Goal: Information Seeking & Learning: Learn about a topic

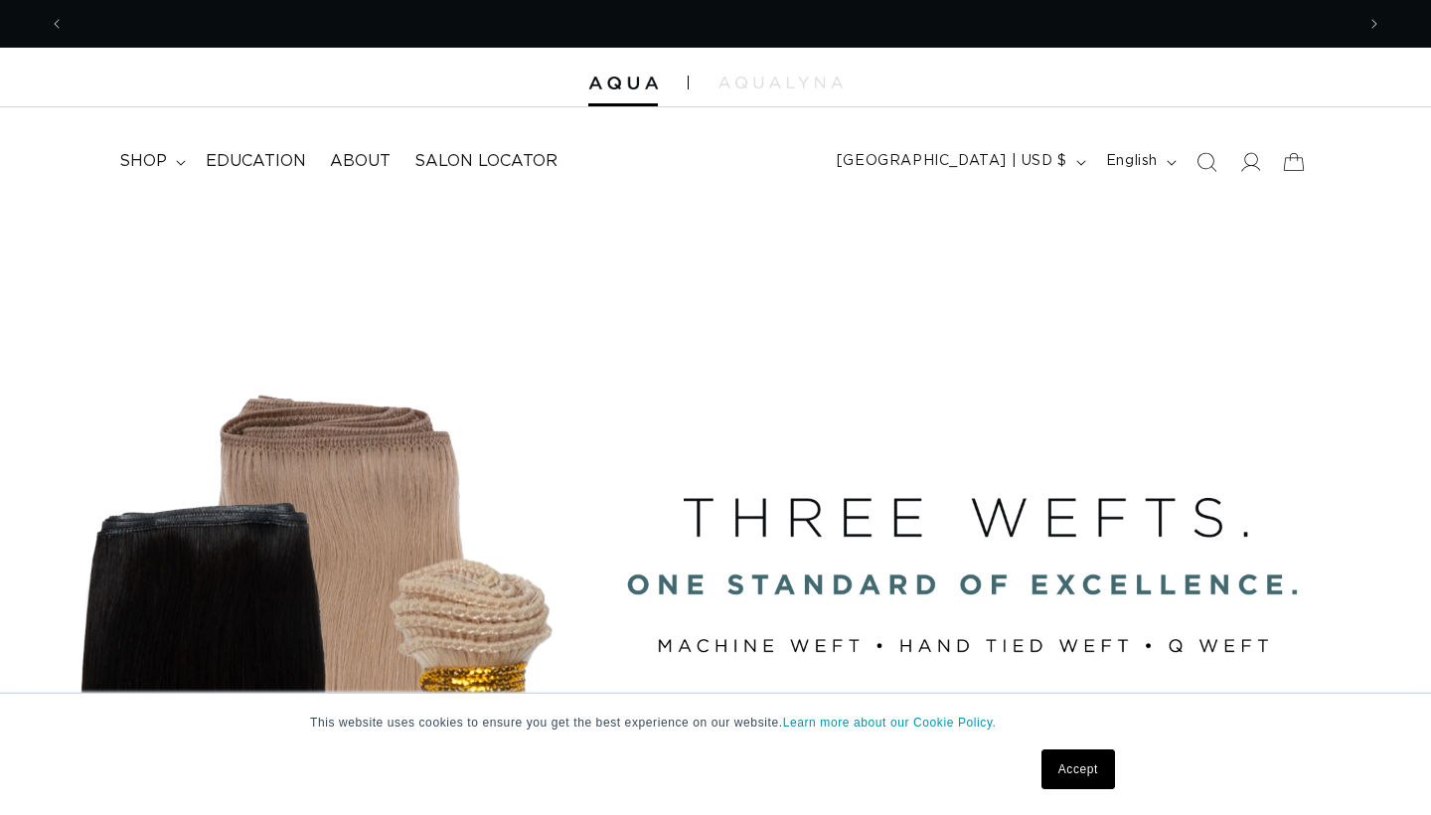
scroll to position [0, 2651]
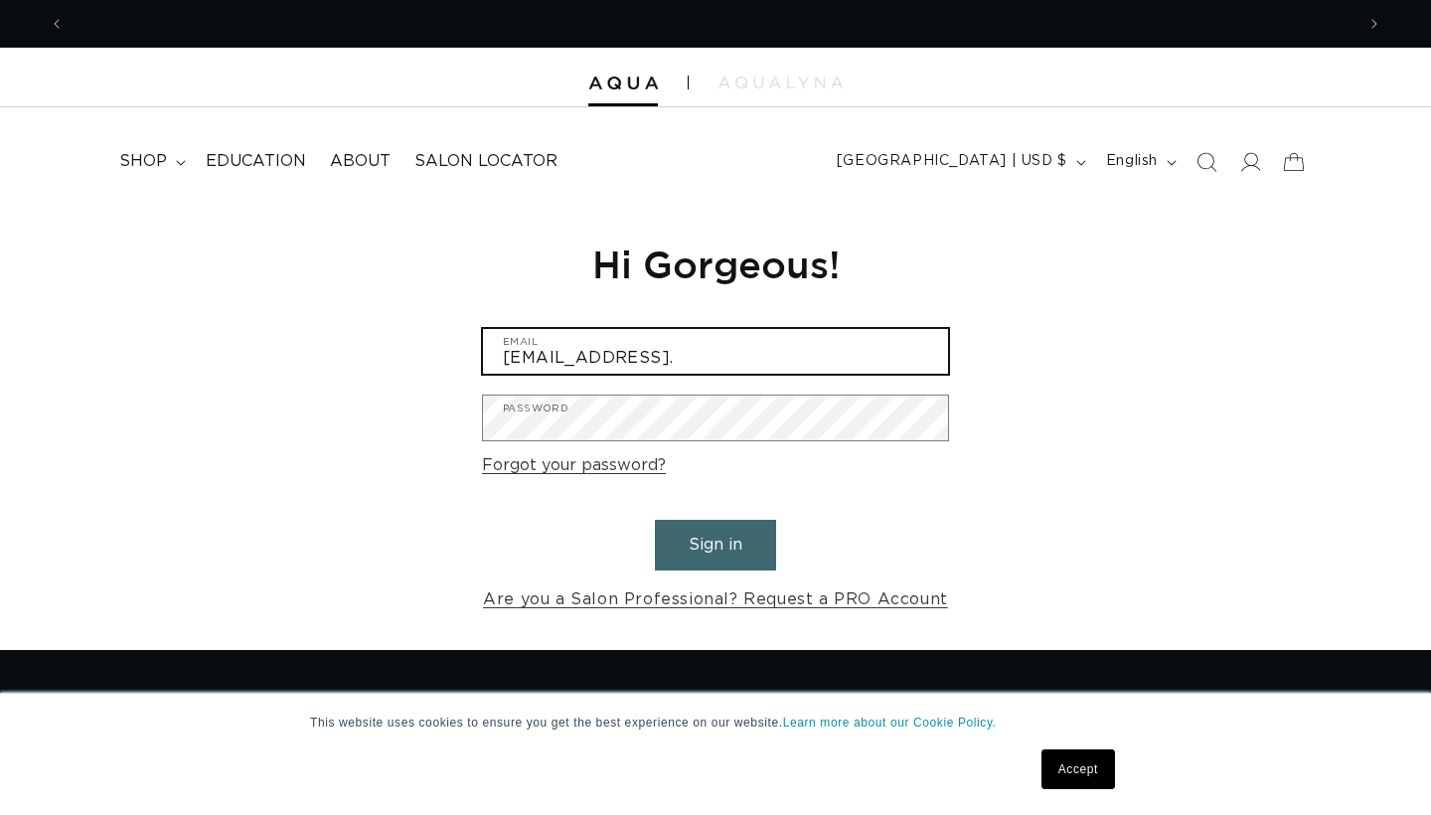
scroll to position [0, 2651]
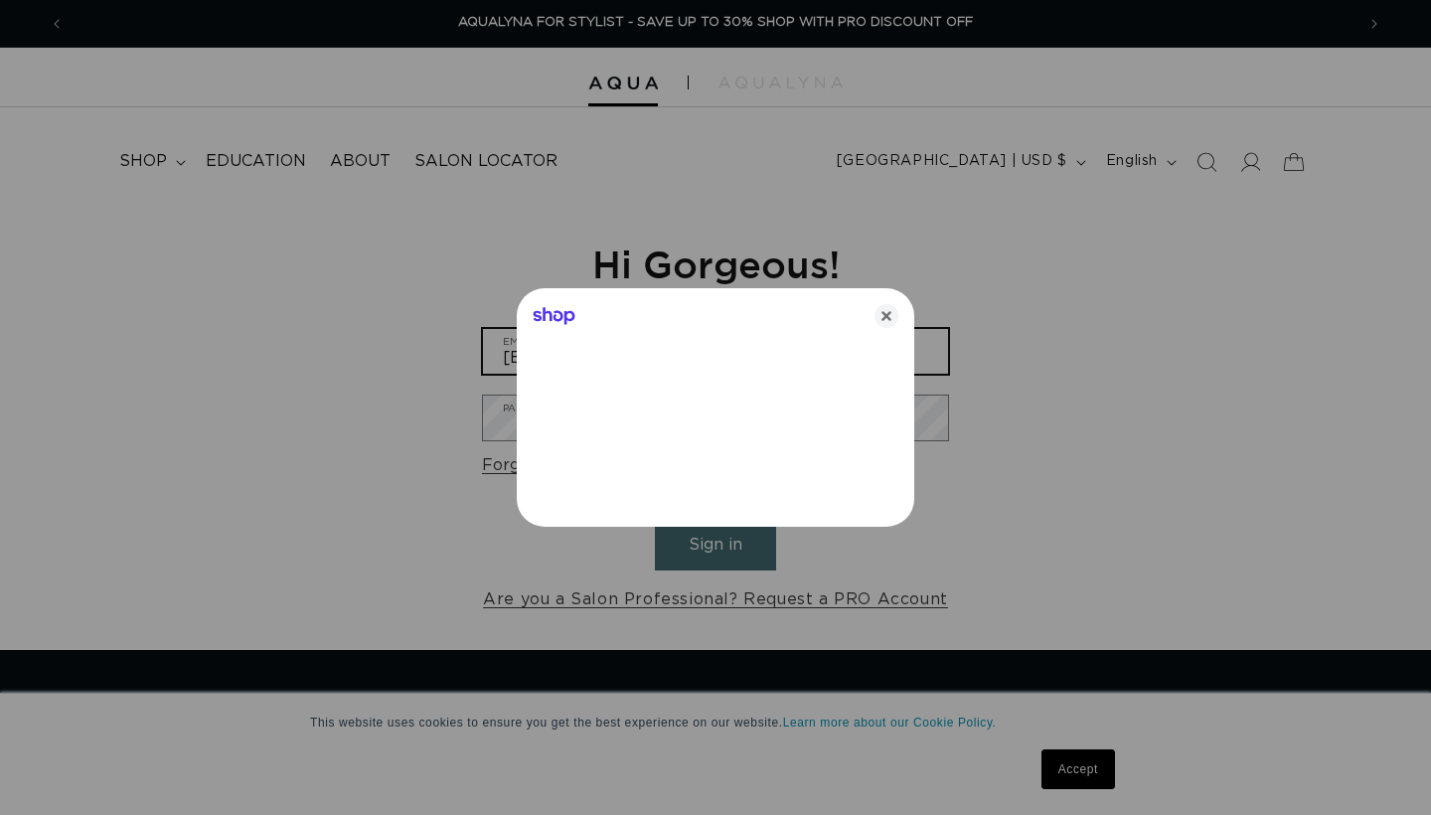
type input "tylertrettin20@gmail.com"
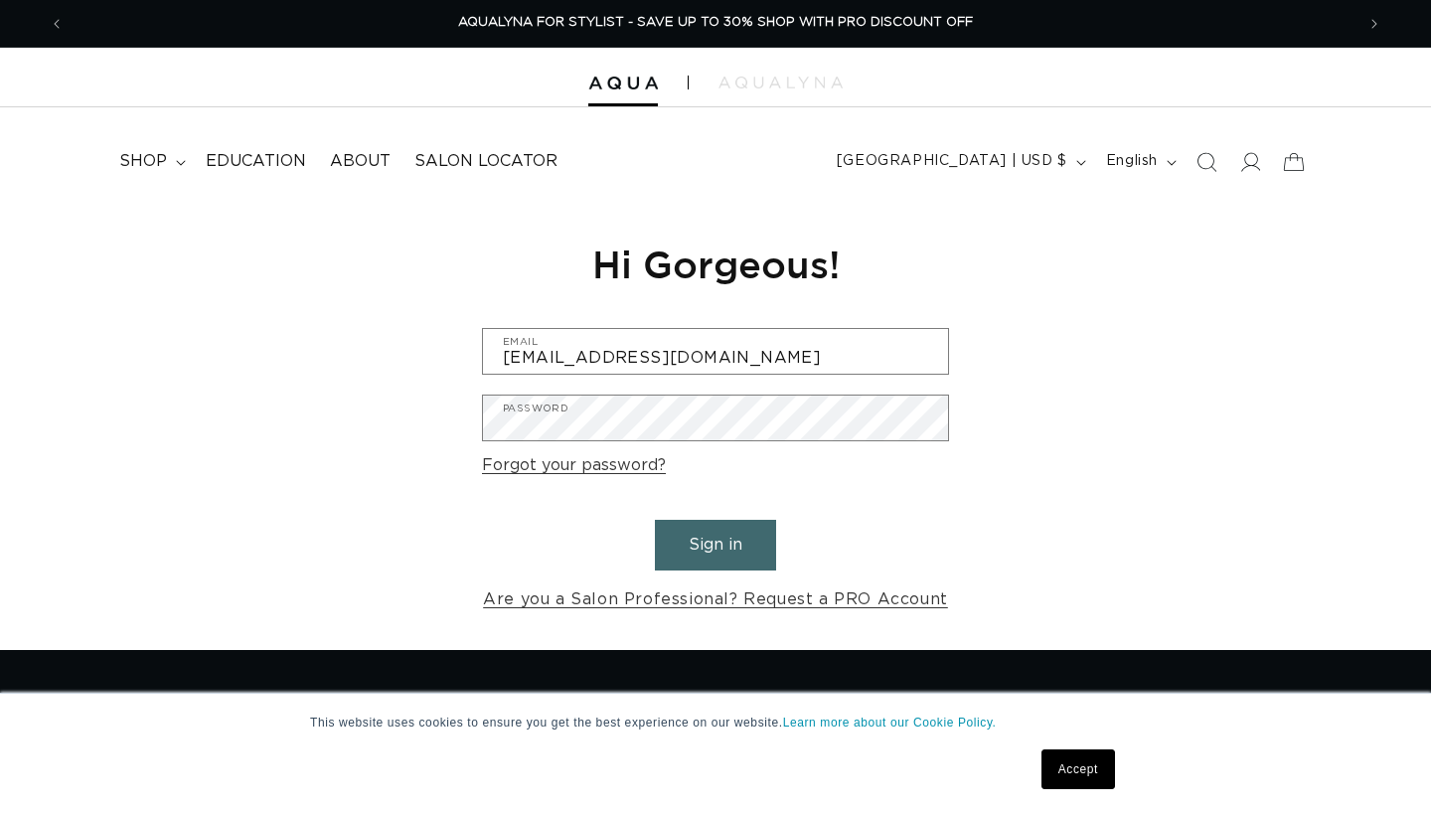
scroll to position [0, 1326]
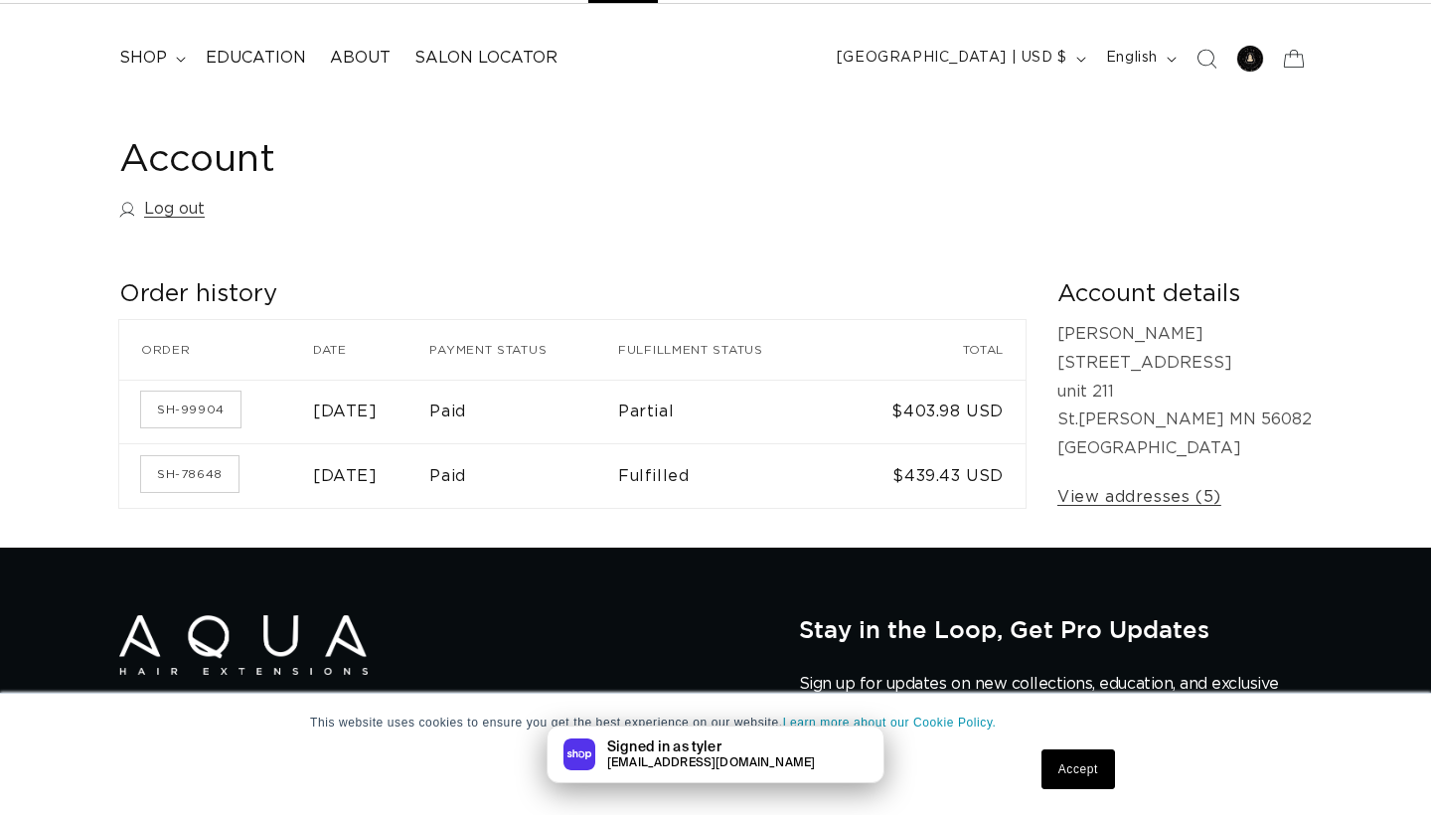
scroll to position [164, 0]
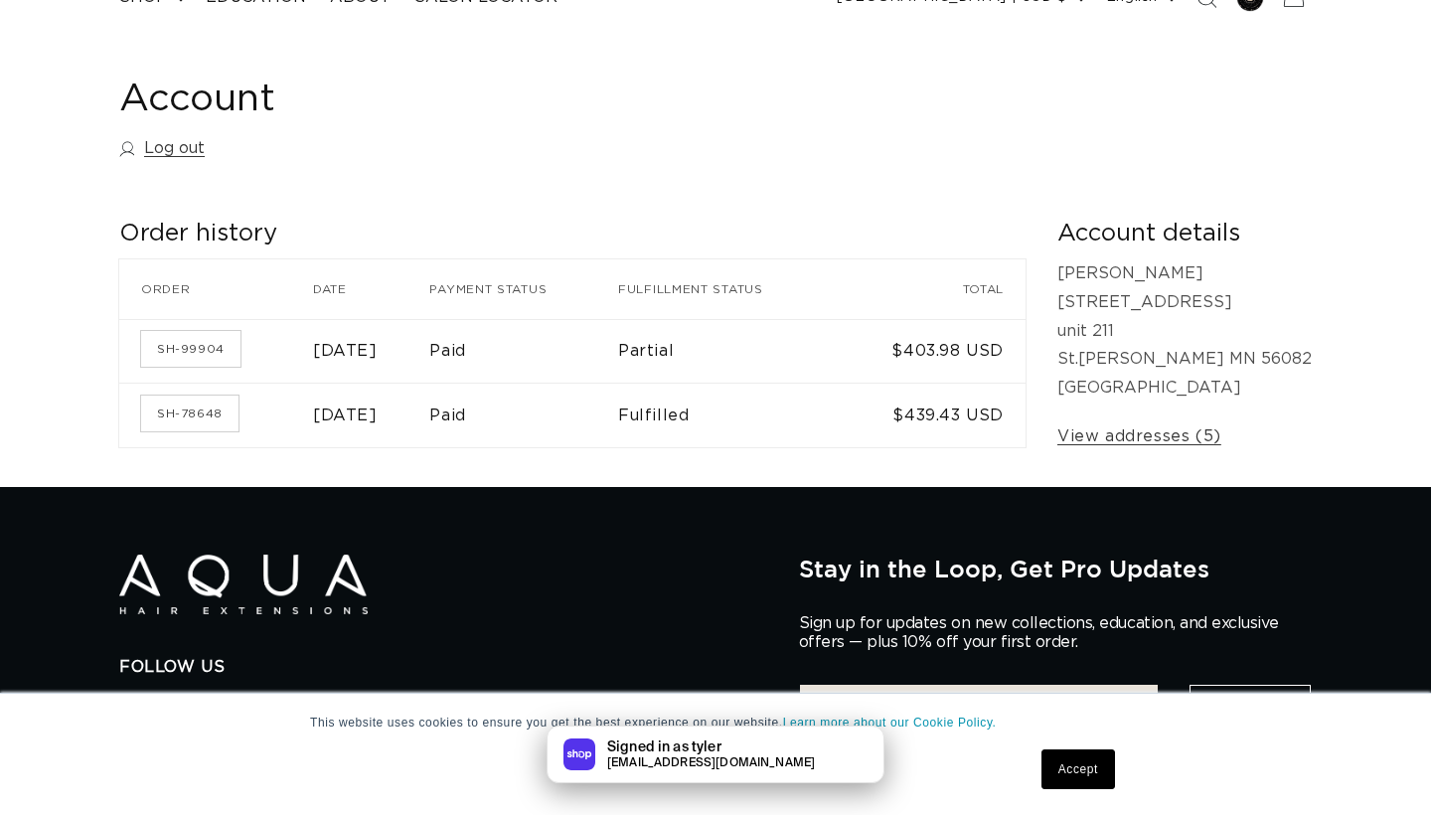
click at [521, 351] on td "Paid" at bounding box center [523, 351] width 189 height 65
click at [313, 343] on time "October 3, 2024" at bounding box center [345, 351] width 65 height 16
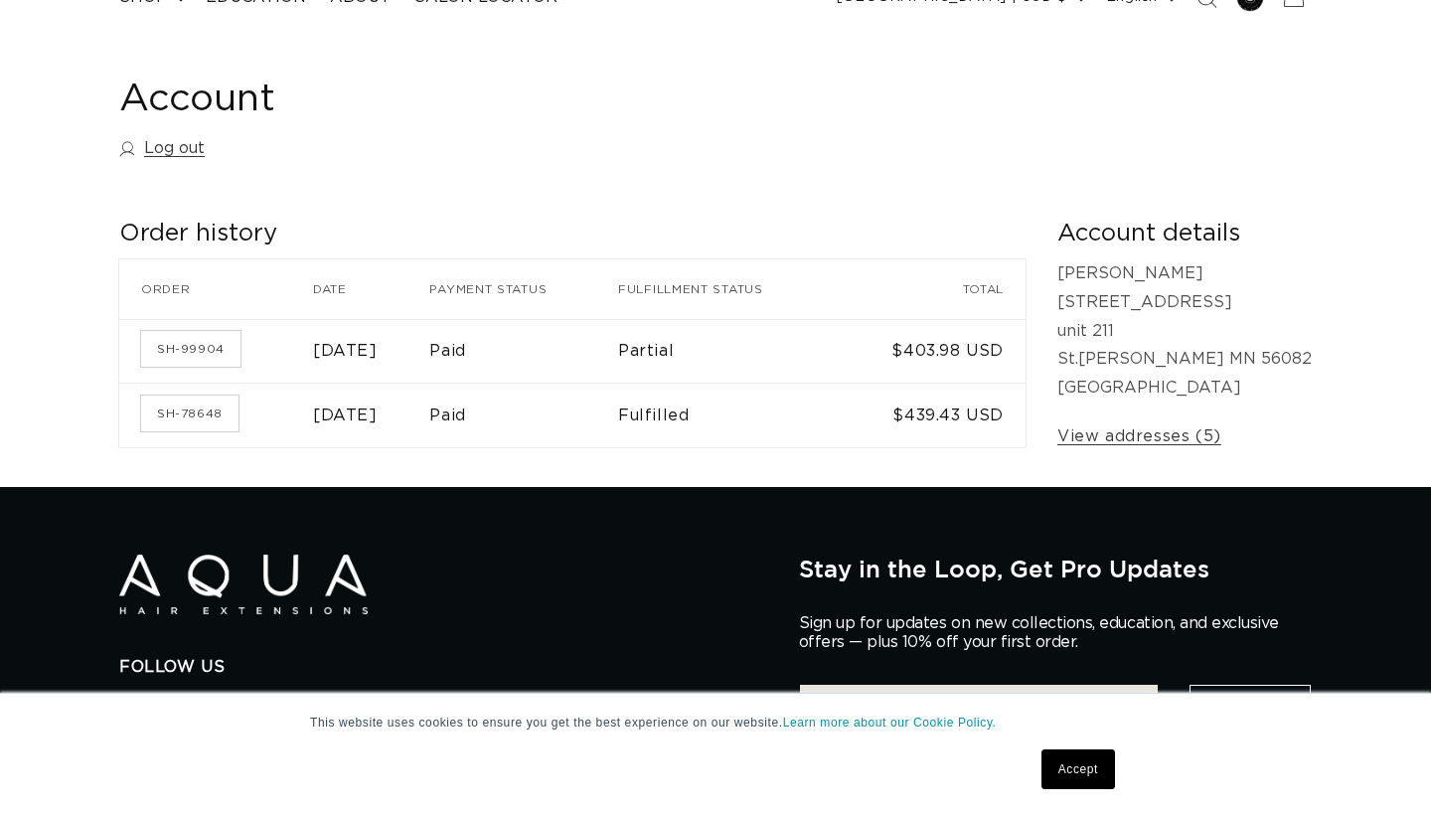
scroll to position [0, 2651]
click at [313, 346] on time "October 3, 2024" at bounding box center [345, 351] width 65 height 16
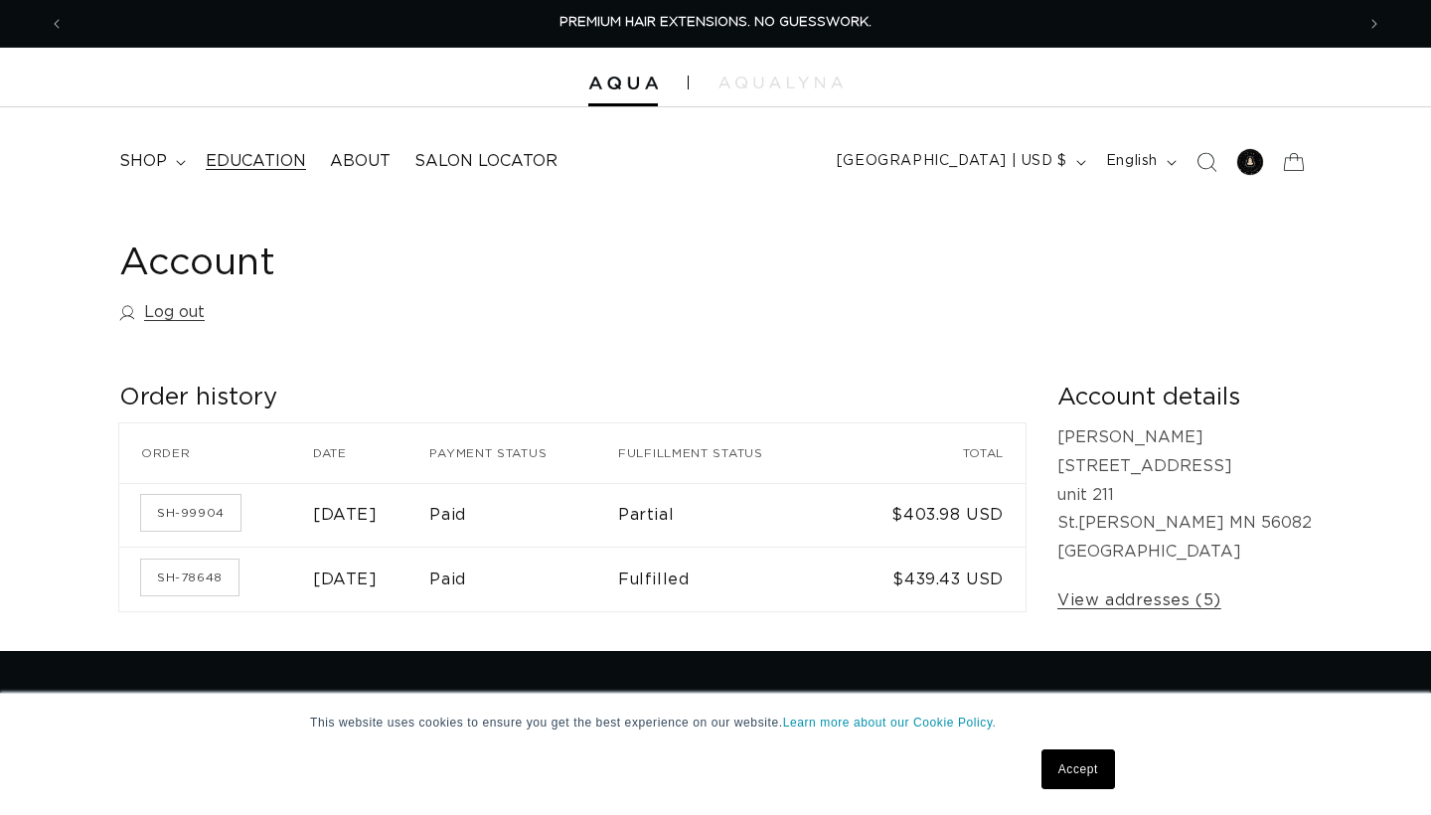
scroll to position [0, 0]
click at [253, 157] on span "Education" at bounding box center [256, 161] width 100 height 21
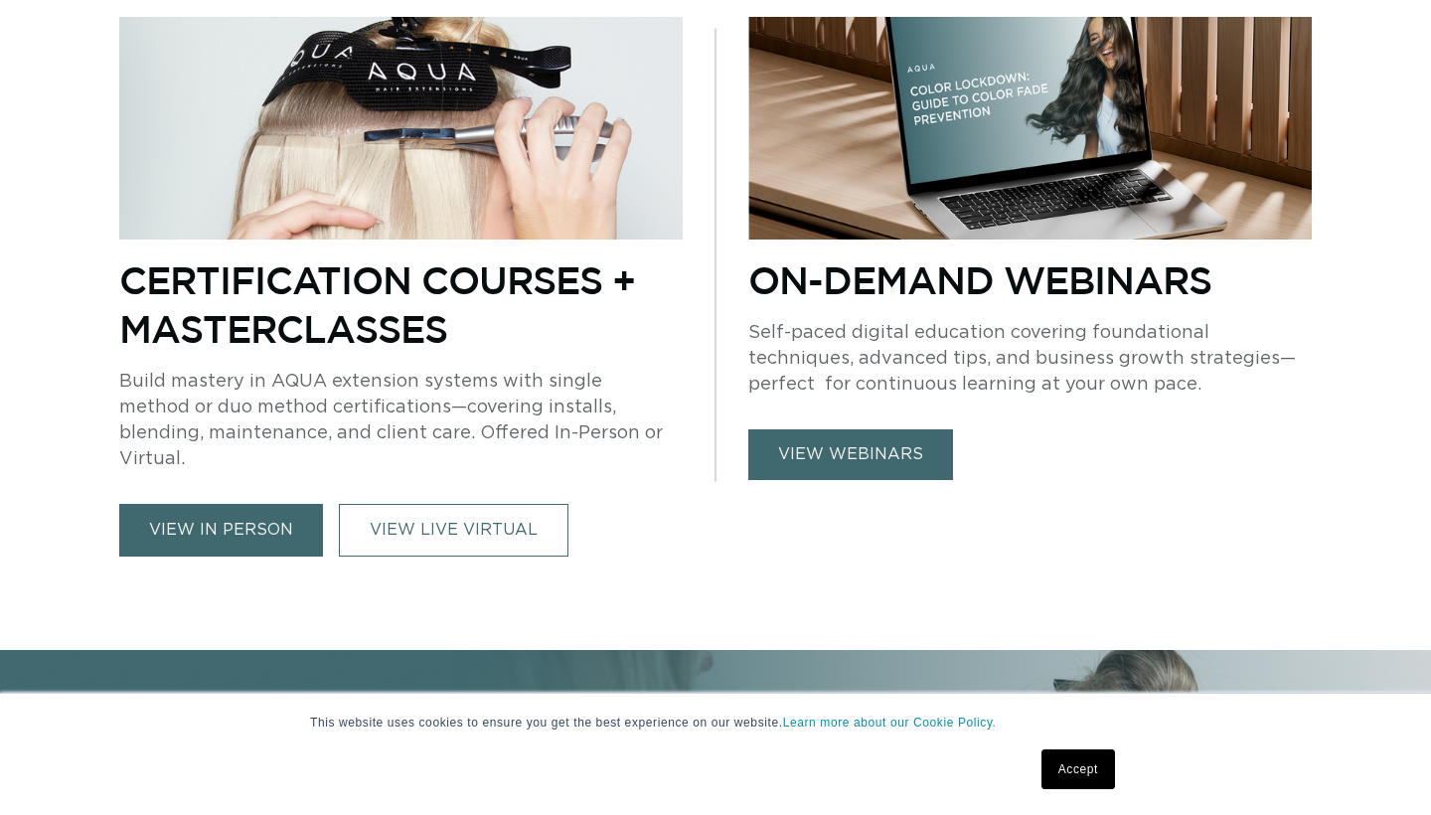
scroll to position [880, 0]
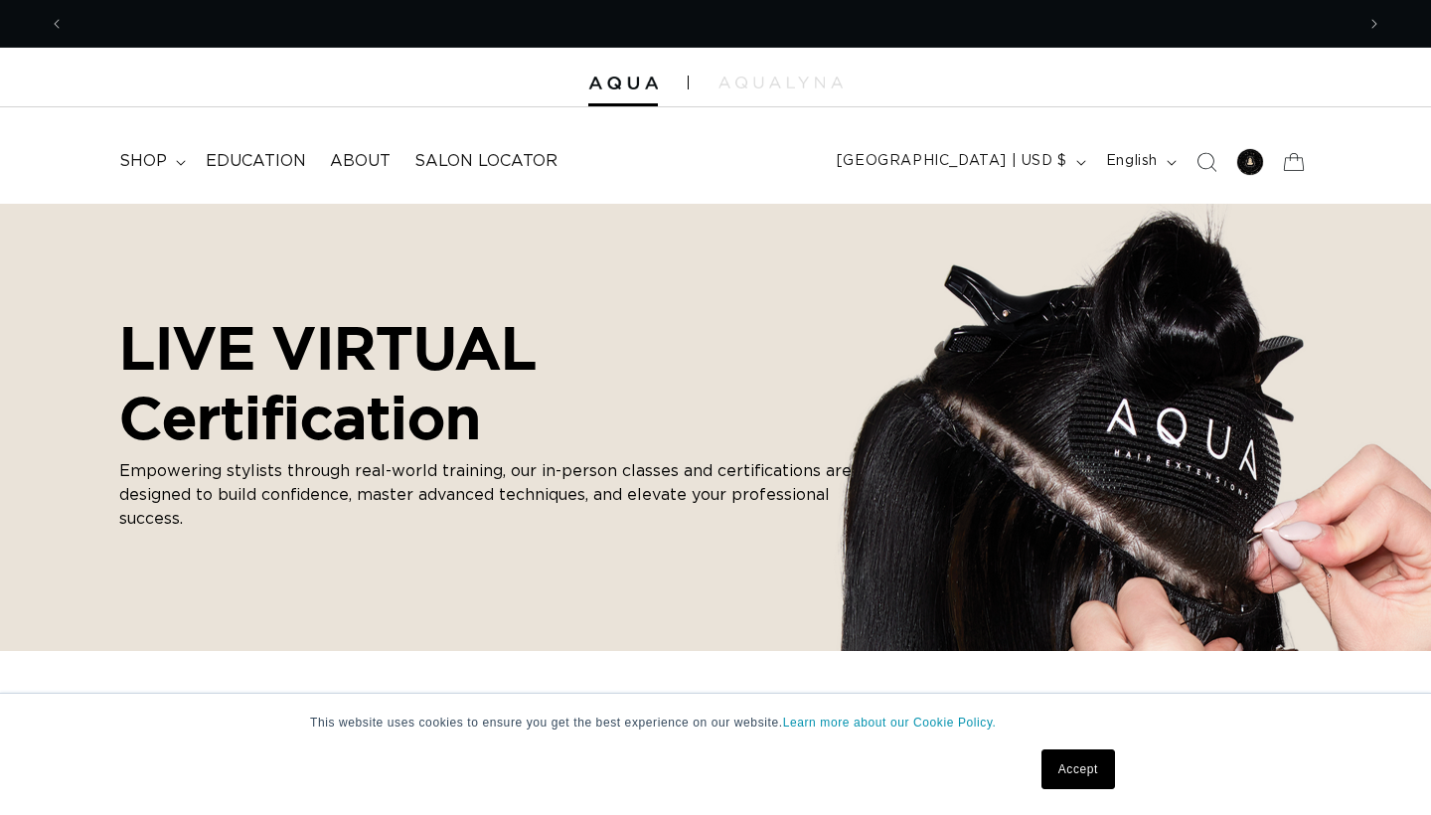
scroll to position [0, 1326]
click at [1065, 783] on link "Accept" at bounding box center [1078, 769] width 74 height 40
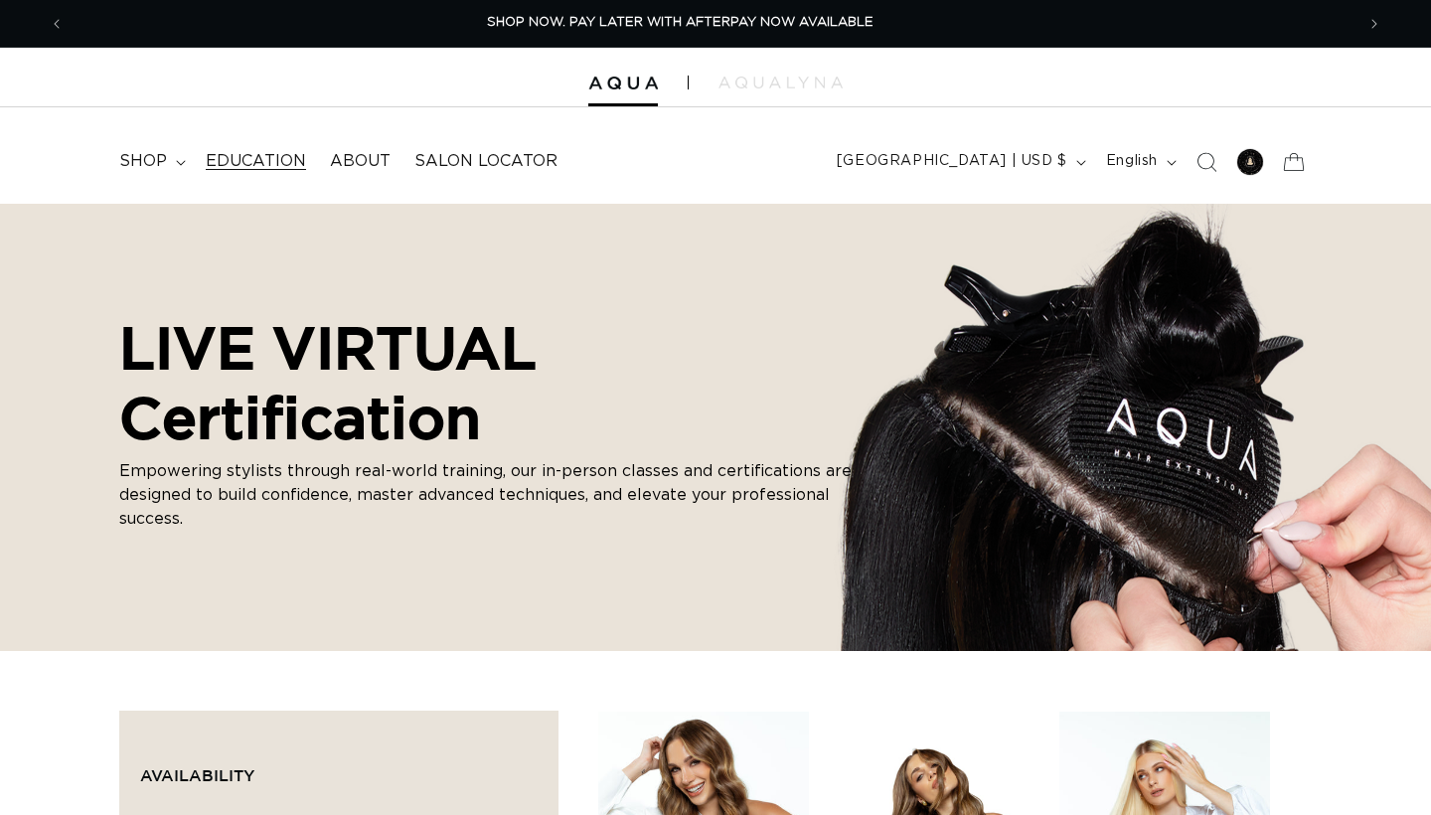
click at [247, 161] on span "Education" at bounding box center [256, 161] width 100 height 21
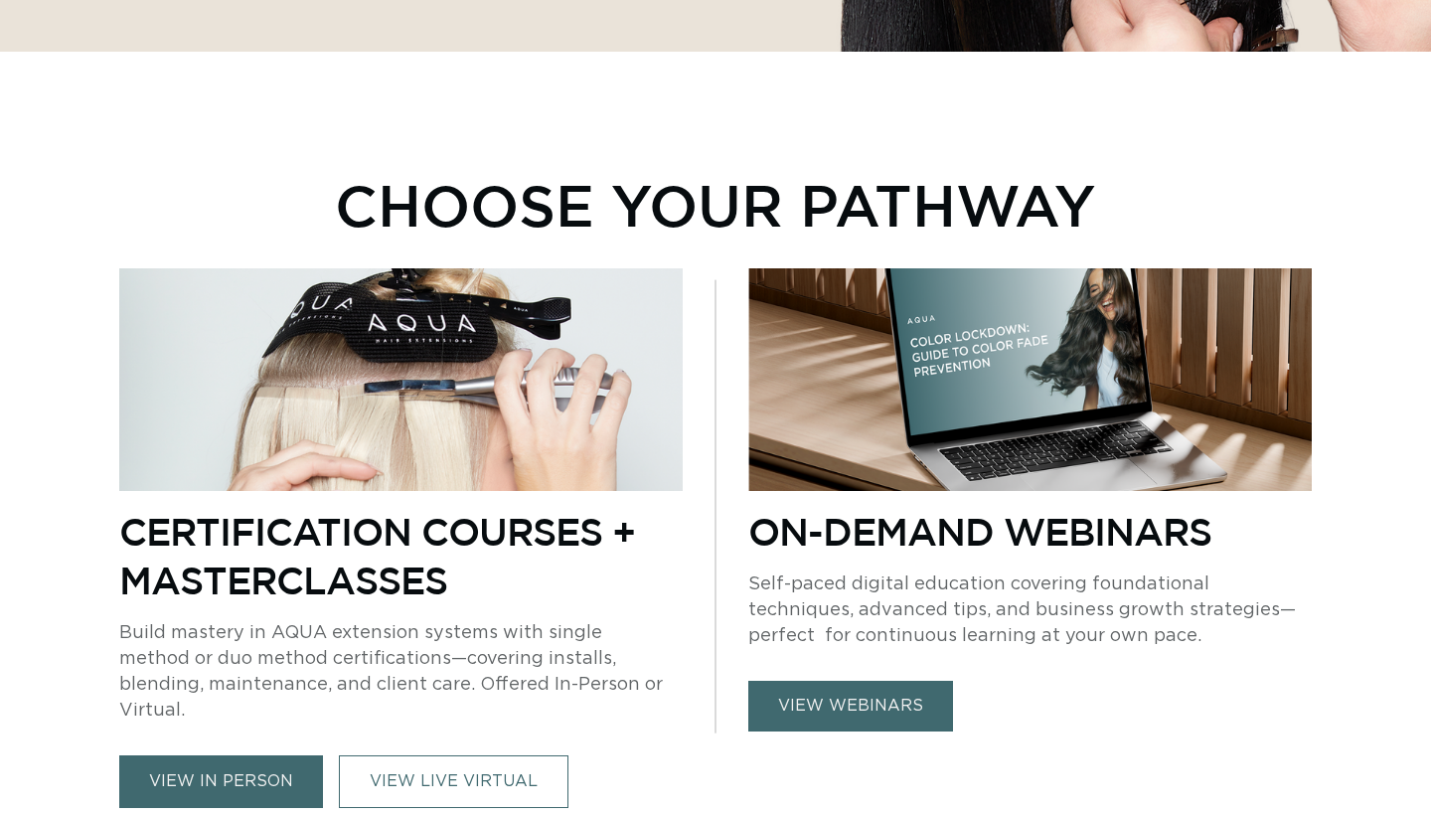
scroll to position [645, 0]
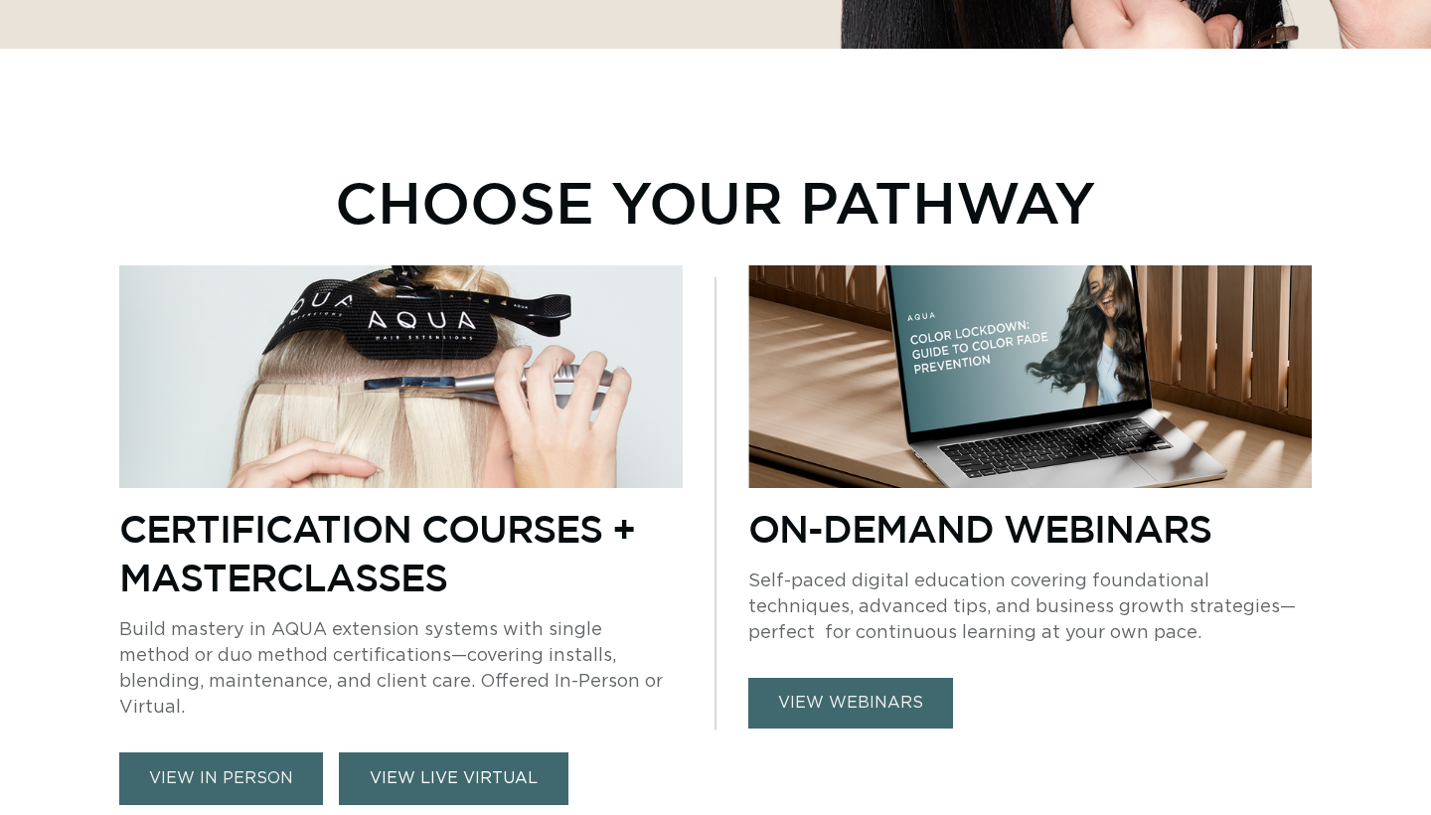
click at [414, 754] on link "VIEW LIVE VIRTUAL" at bounding box center [454, 778] width 230 height 53
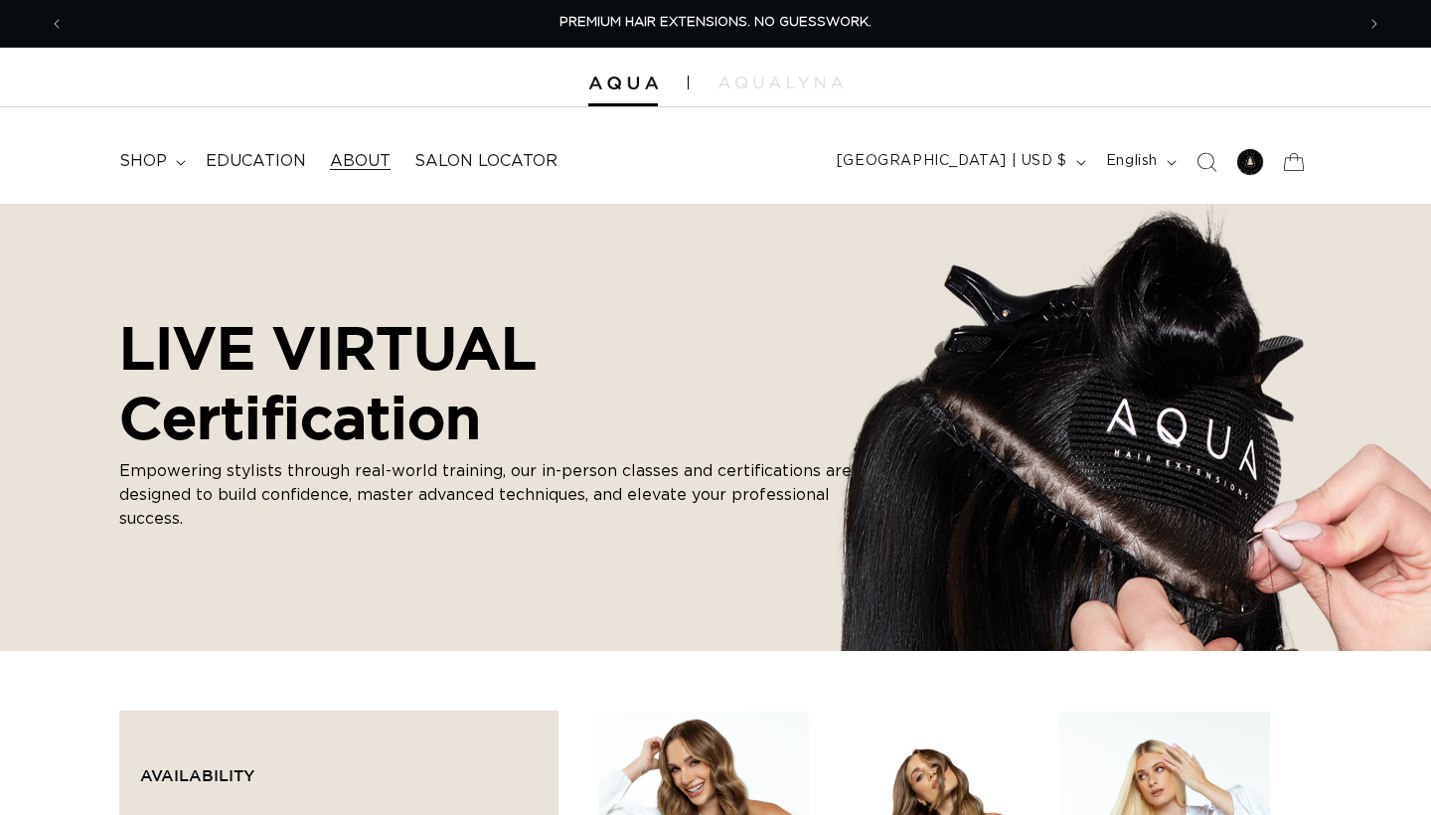
click at [330, 159] on span "About" at bounding box center [360, 161] width 61 height 21
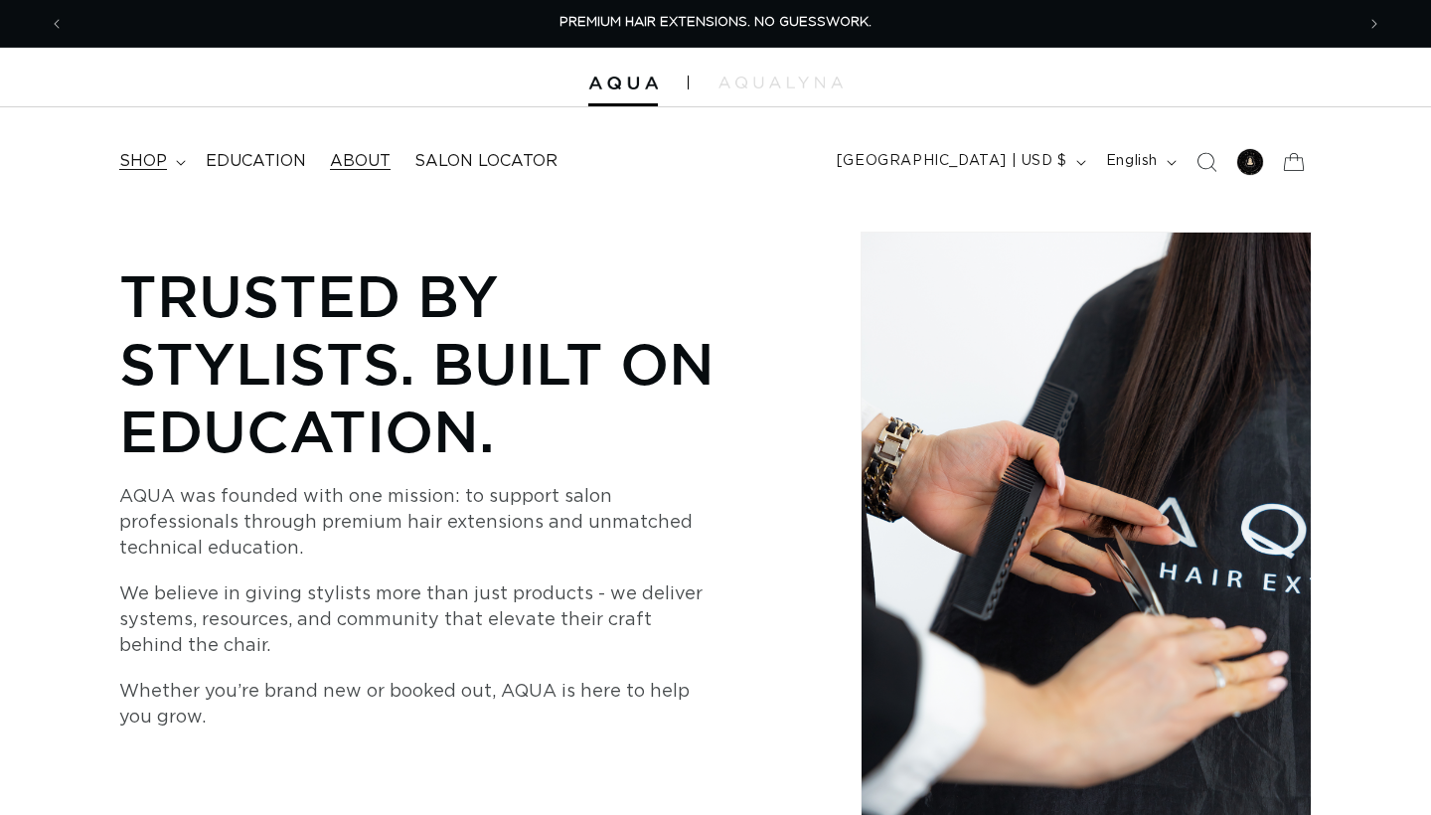
click at [158, 157] on span "shop" at bounding box center [143, 161] width 48 height 21
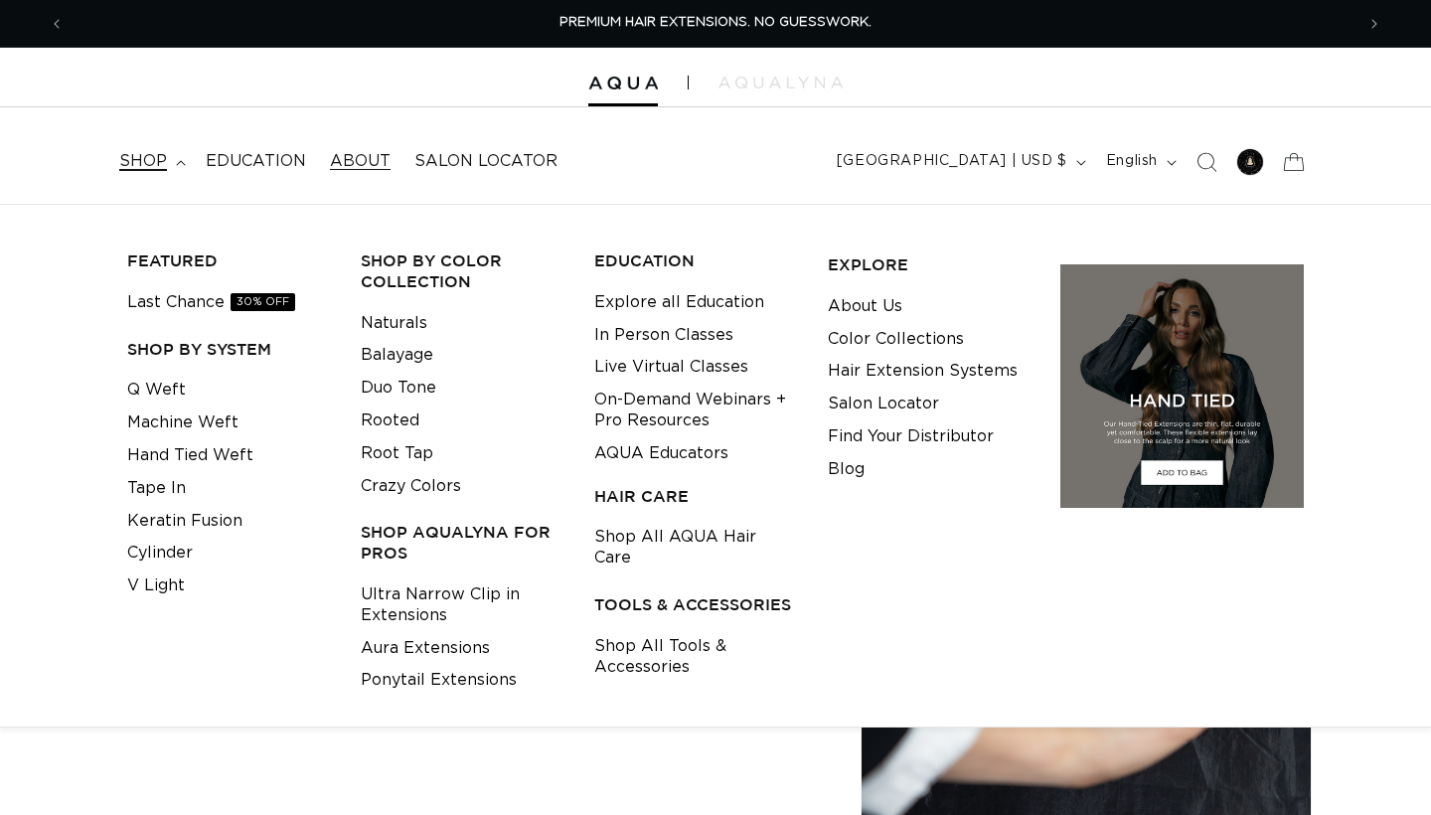
click at [169, 173] on summary "shop" at bounding box center [150, 161] width 86 height 45
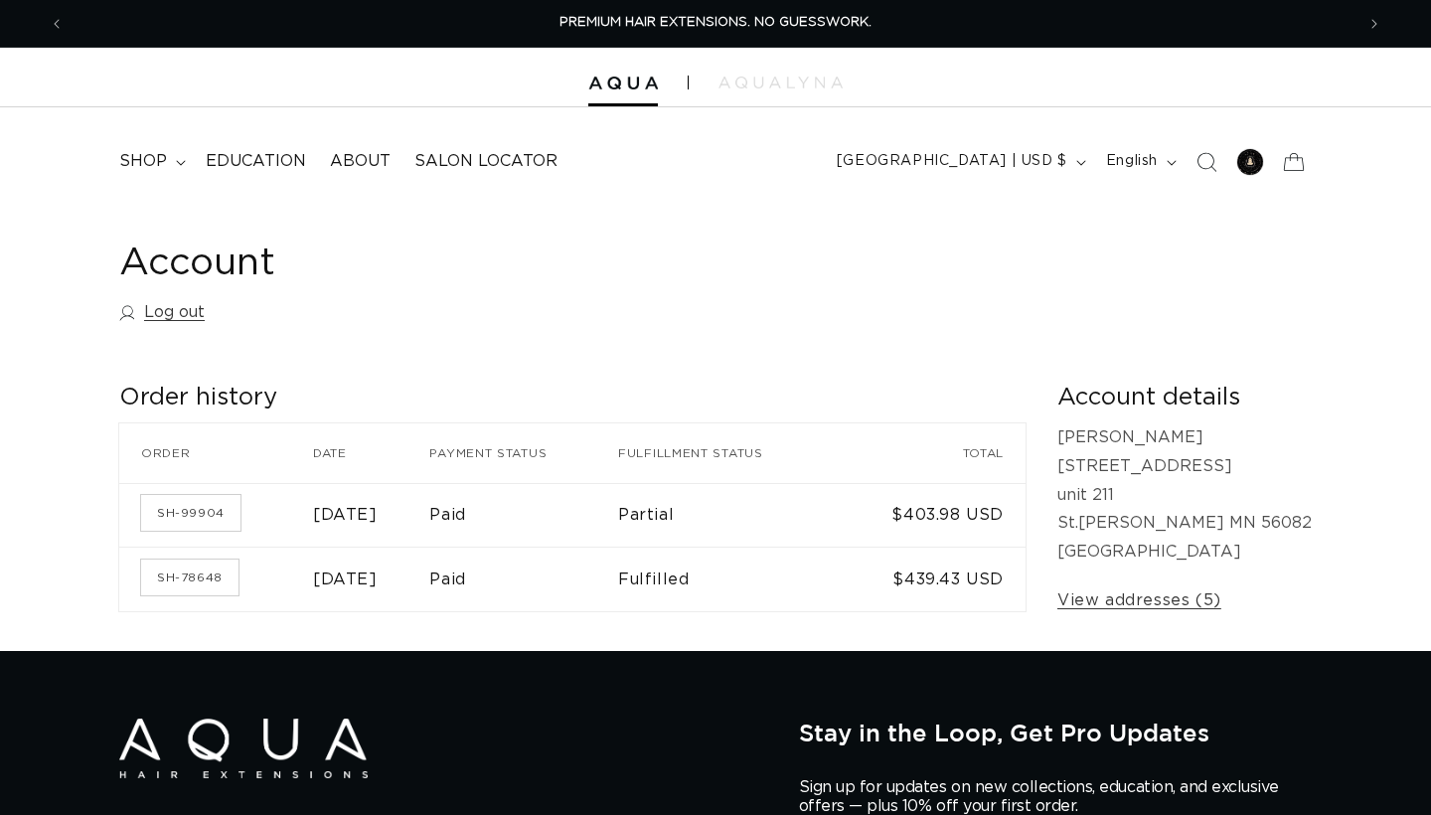
scroll to position [4, 0]
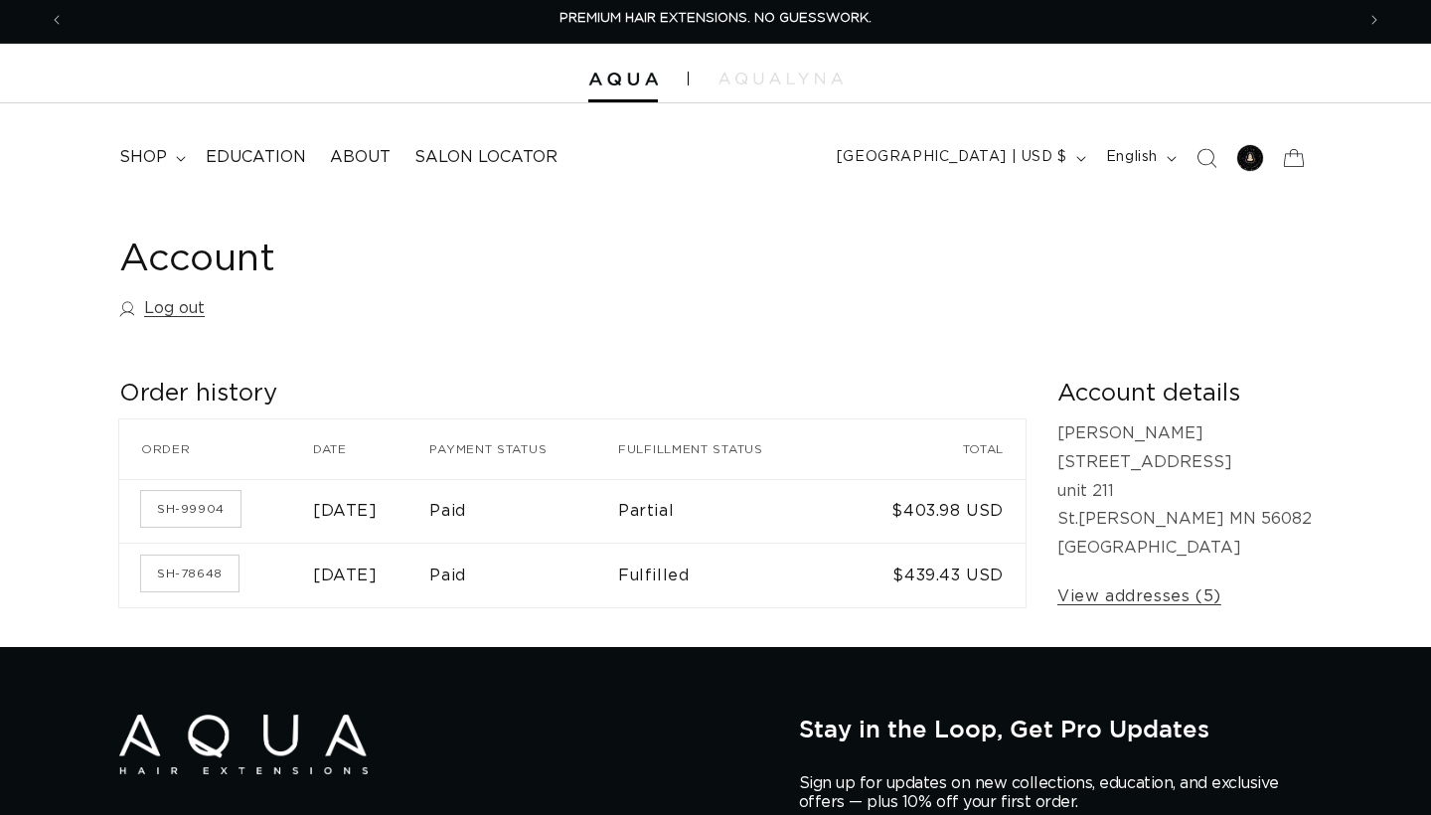
click at [618, 589] on td "Paid" at bounding box center [523, 575] width 189 height 65
click at [821, 575] on td "Fulfilled" at bounding box center [731, 575] width 226 height 65
click at [975, 567] on td "$439.43 USD" at bounding box center [935, 575] width 182 height 65
click at [207, 555] on link "SH-78648" at bounding box center [189, 573] width 97 height 36
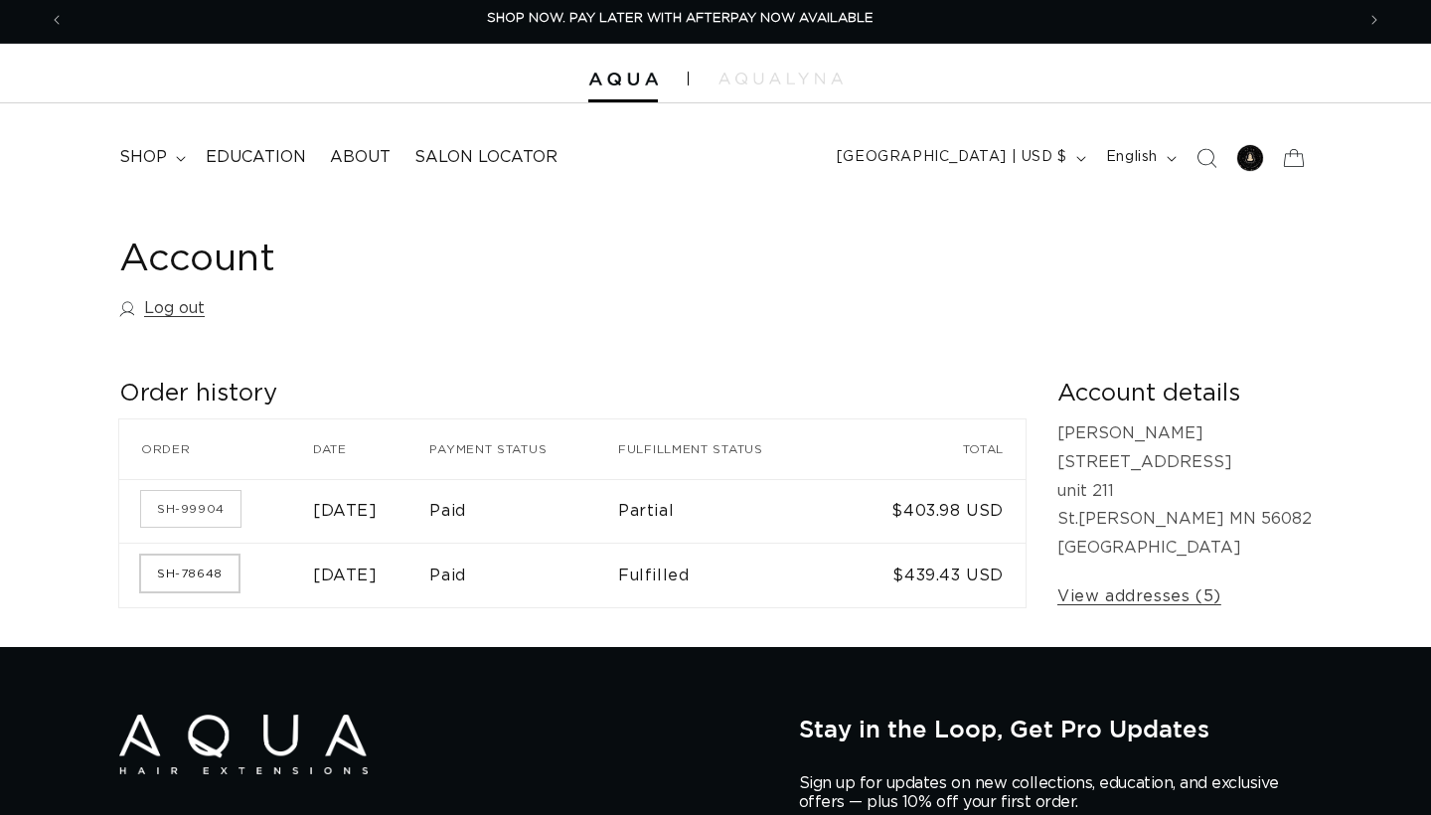
click at [206, 567] on link "SH-78648" at bounding box center [189, 573] width 97 height 36
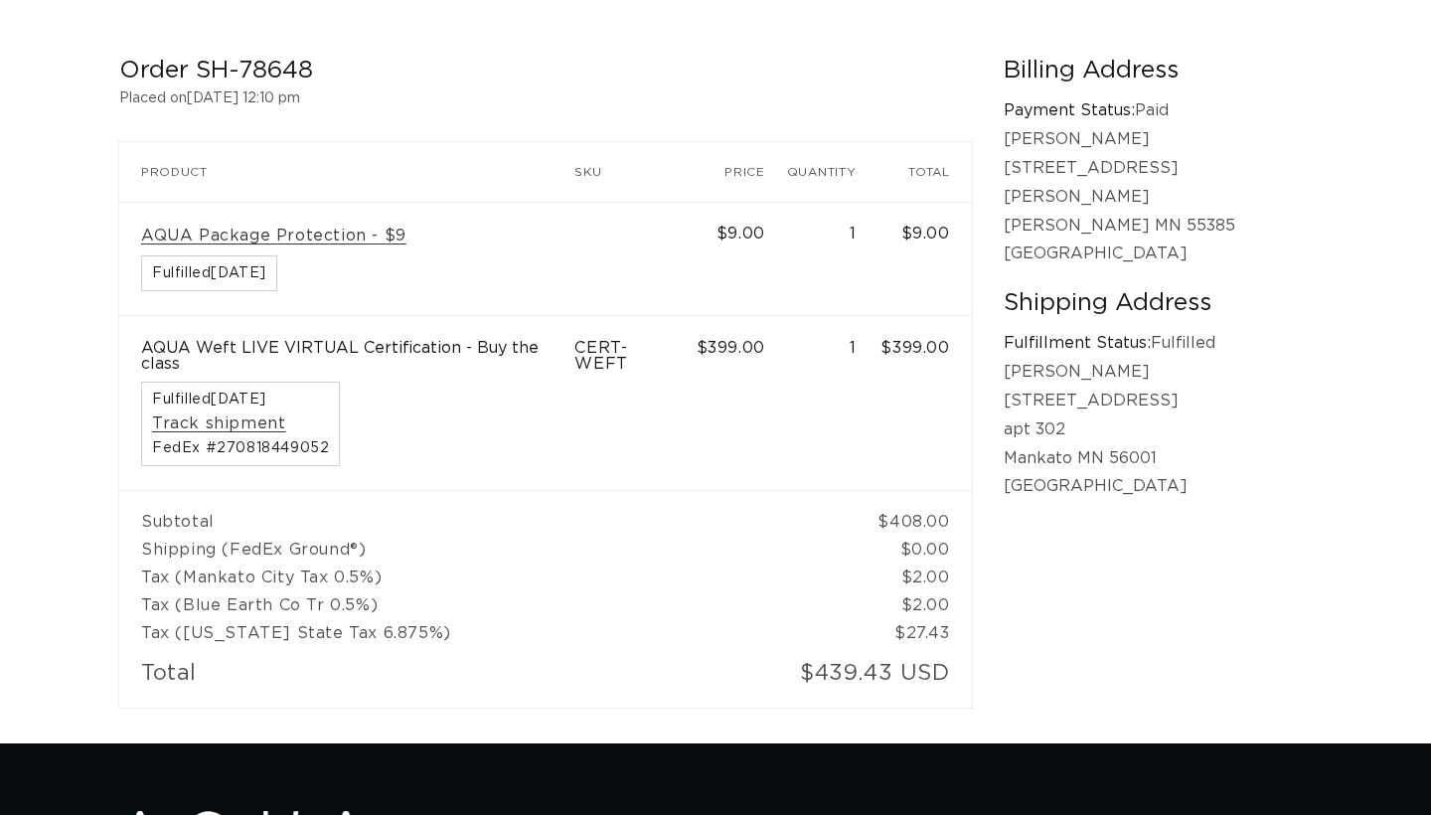
scroll to position [358, 0]
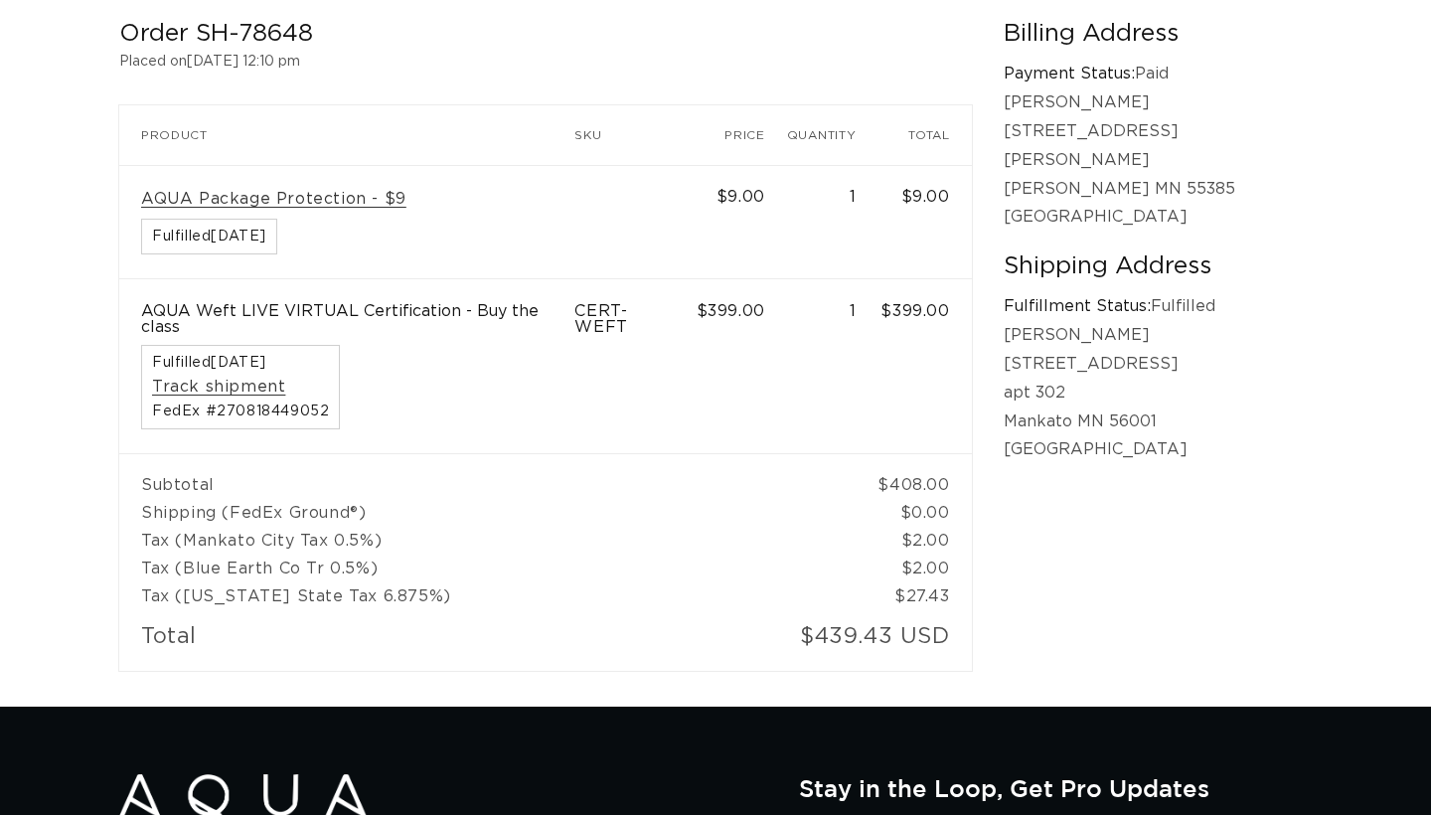
click at [460, 312] on p "AQUA Weft LIVE VIRTUAL Certification - Buy the class" at bounding box center [346, 319] width 411 height 32
click at [460, 308] on p "AQUA Weft LIVE VIRTUAL Certification - Buy the class" at bounding box center [346, 319] width 411 height 32
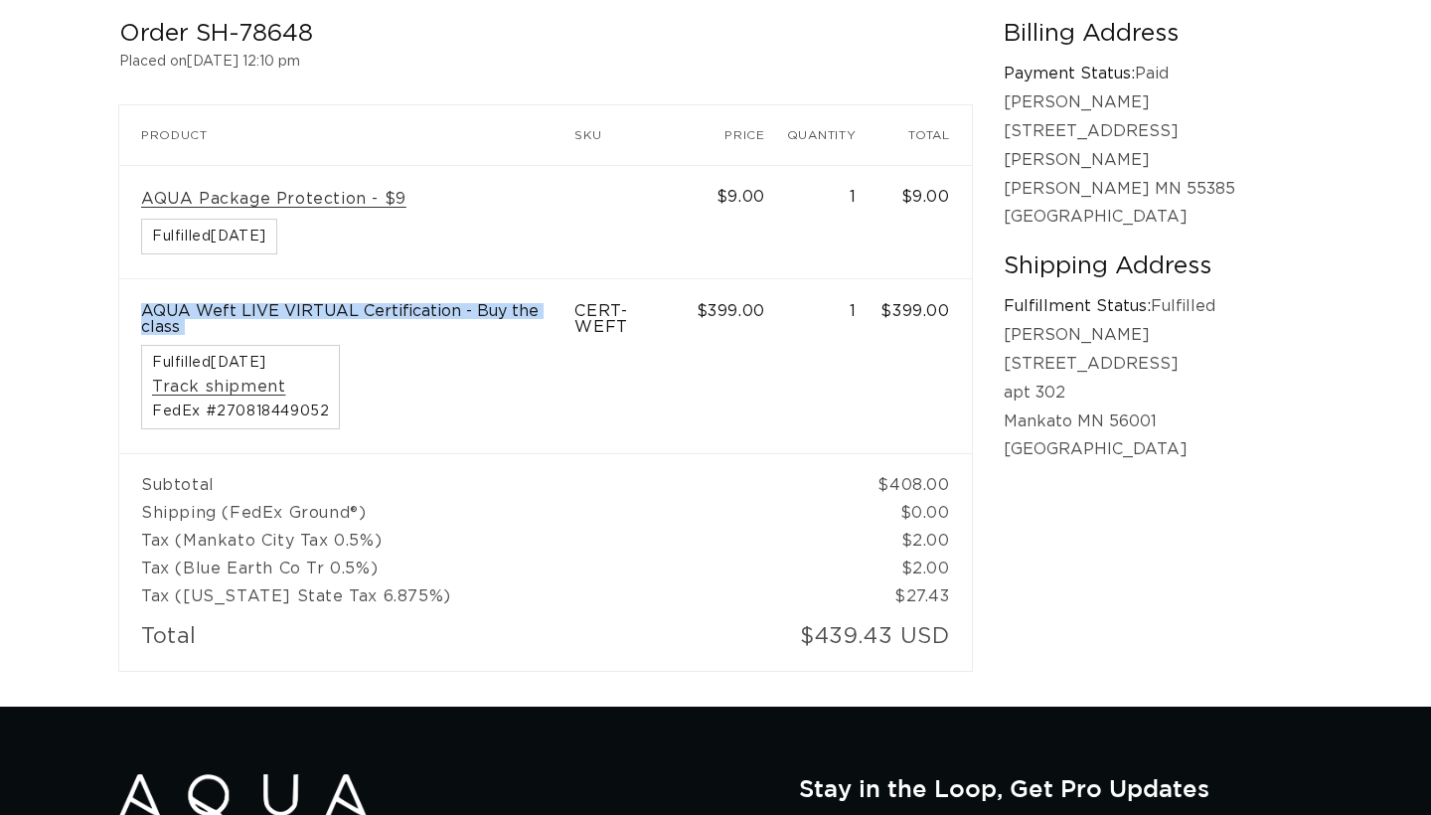
click at [460, 308] on p "AQUA Weft LIVE VIRTUAL Certification - Buy the class" at bounding box center [346, 319] width 411 height 32
click at [487, 422] on td "AQUA Weft LIVE VIRTUAL Certification - Buy the class Fulfilled February 9, 2024…" at bounding box center [346, 366] width 455 height 174
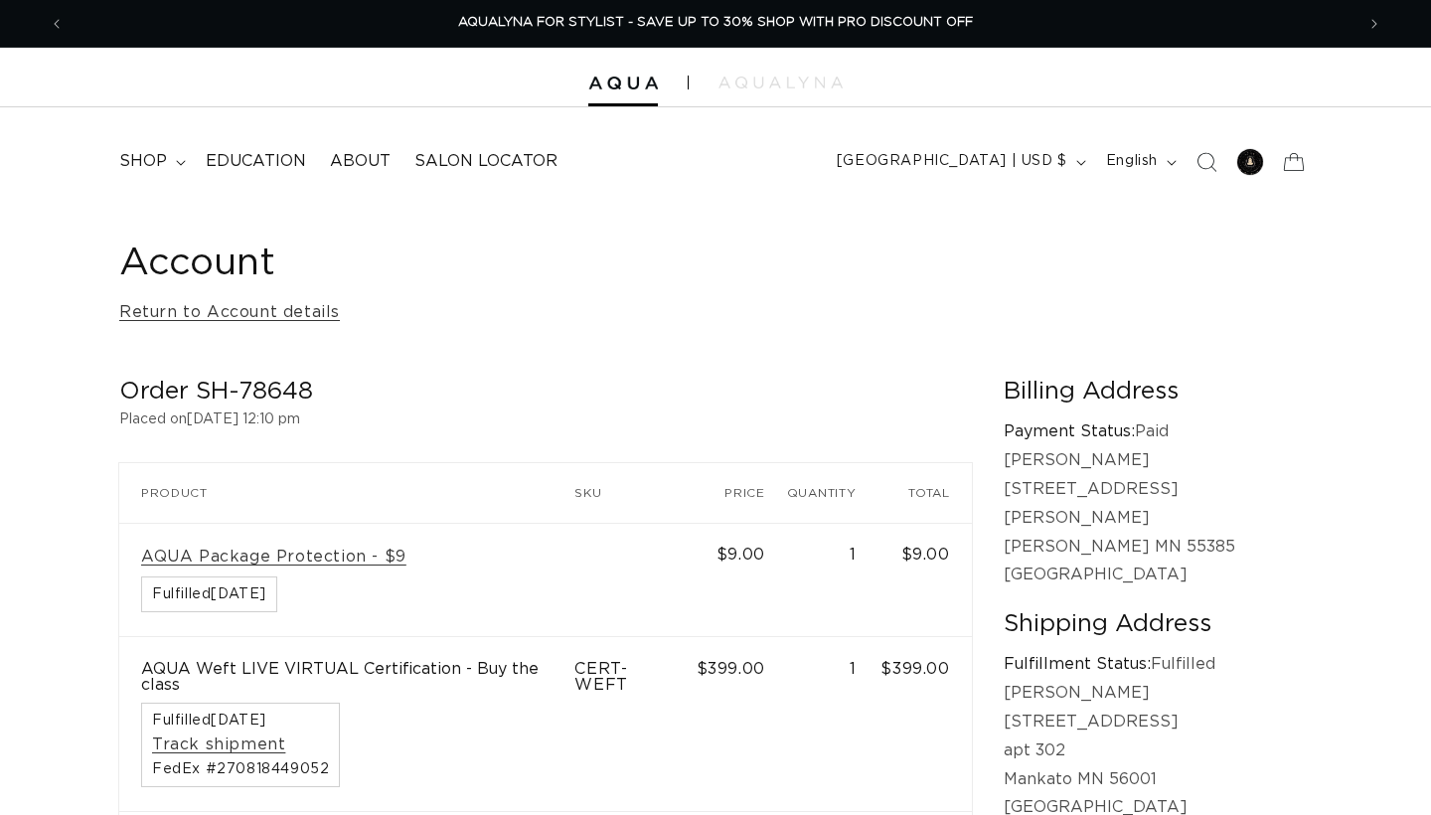
scroll to position [0, 0]
click at [241, 164] on span "Education" at bounding box center [256, 161] width 100 height 21
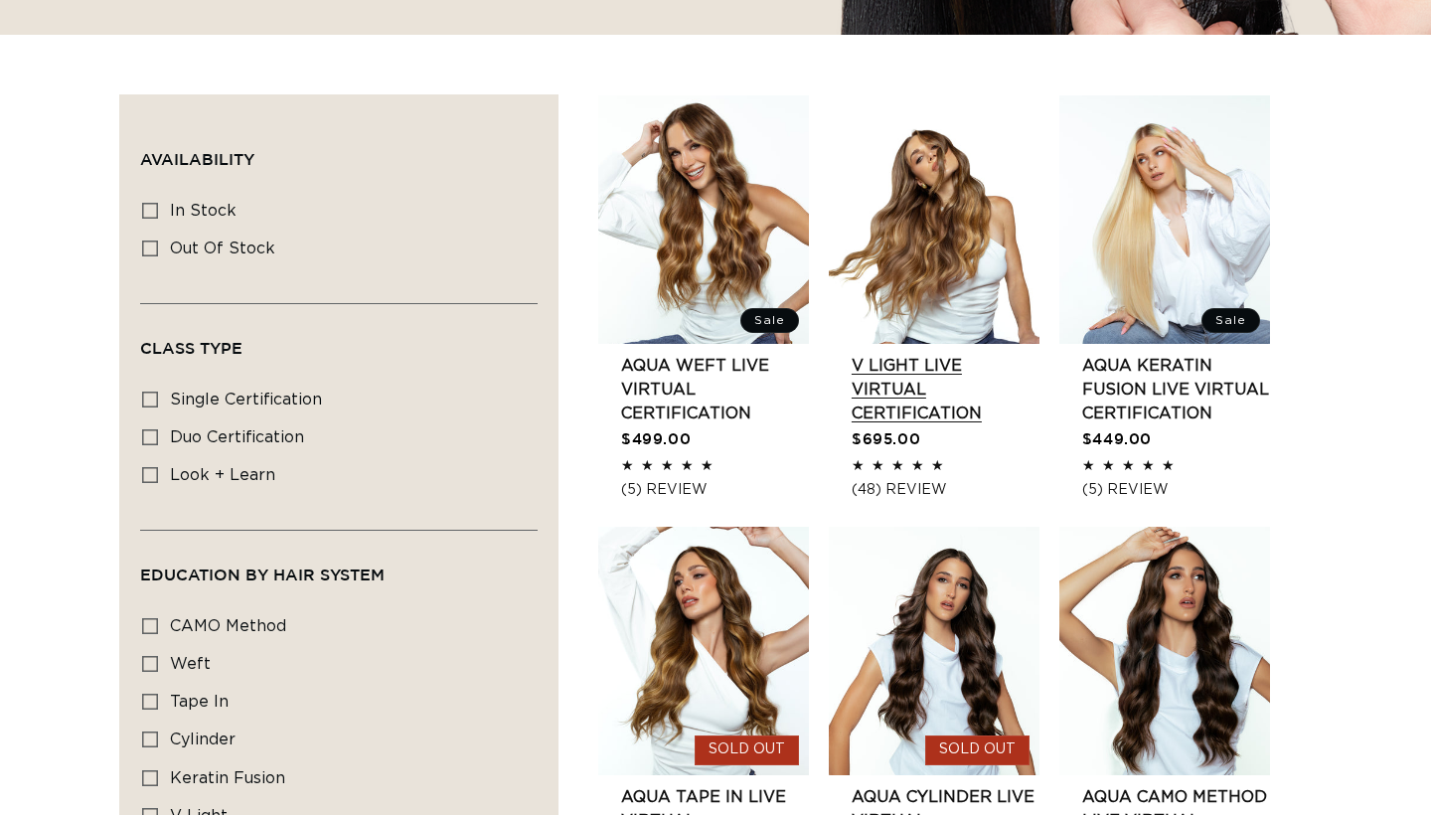
scroll to position [0, 1326]
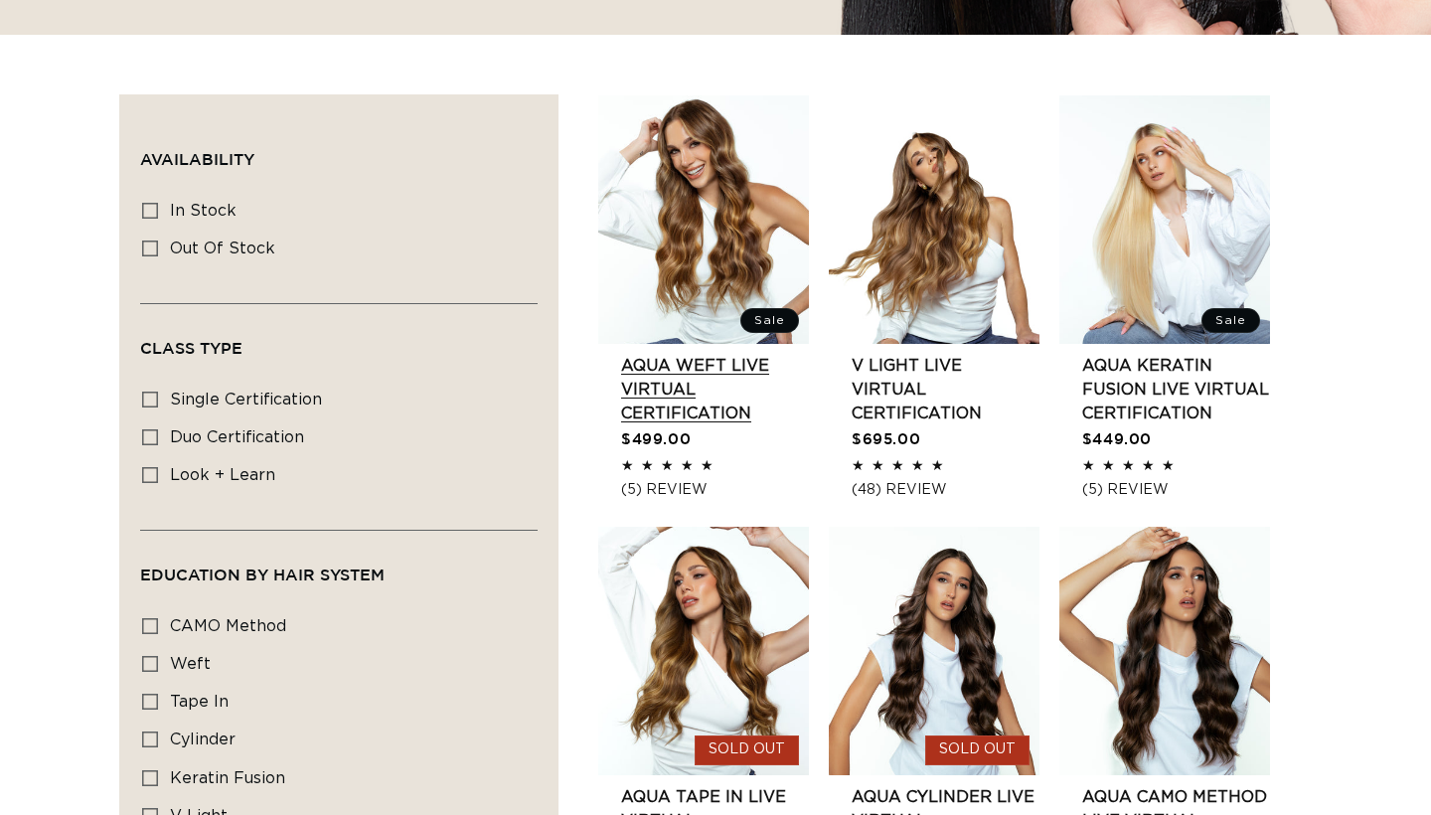
click at [727, 419] on link "AQUA Weft LIVE VIRTUAL Certification" at bounding box center [715, 390] width 188 height 72
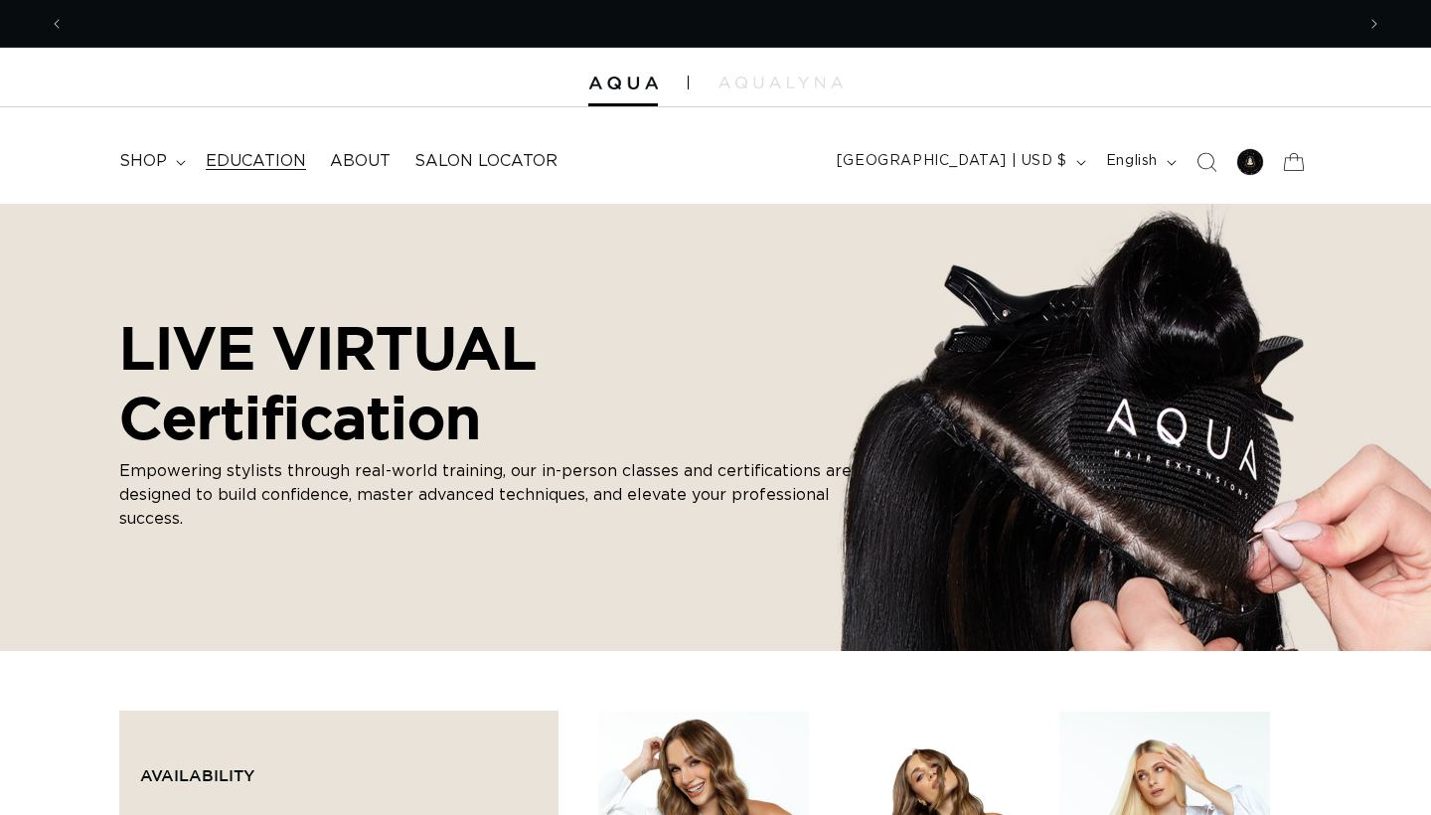
scroll to position [0, 2651]
click at [228, 141] on link "Education" at bounding box center [256, 161] width 124 height 45
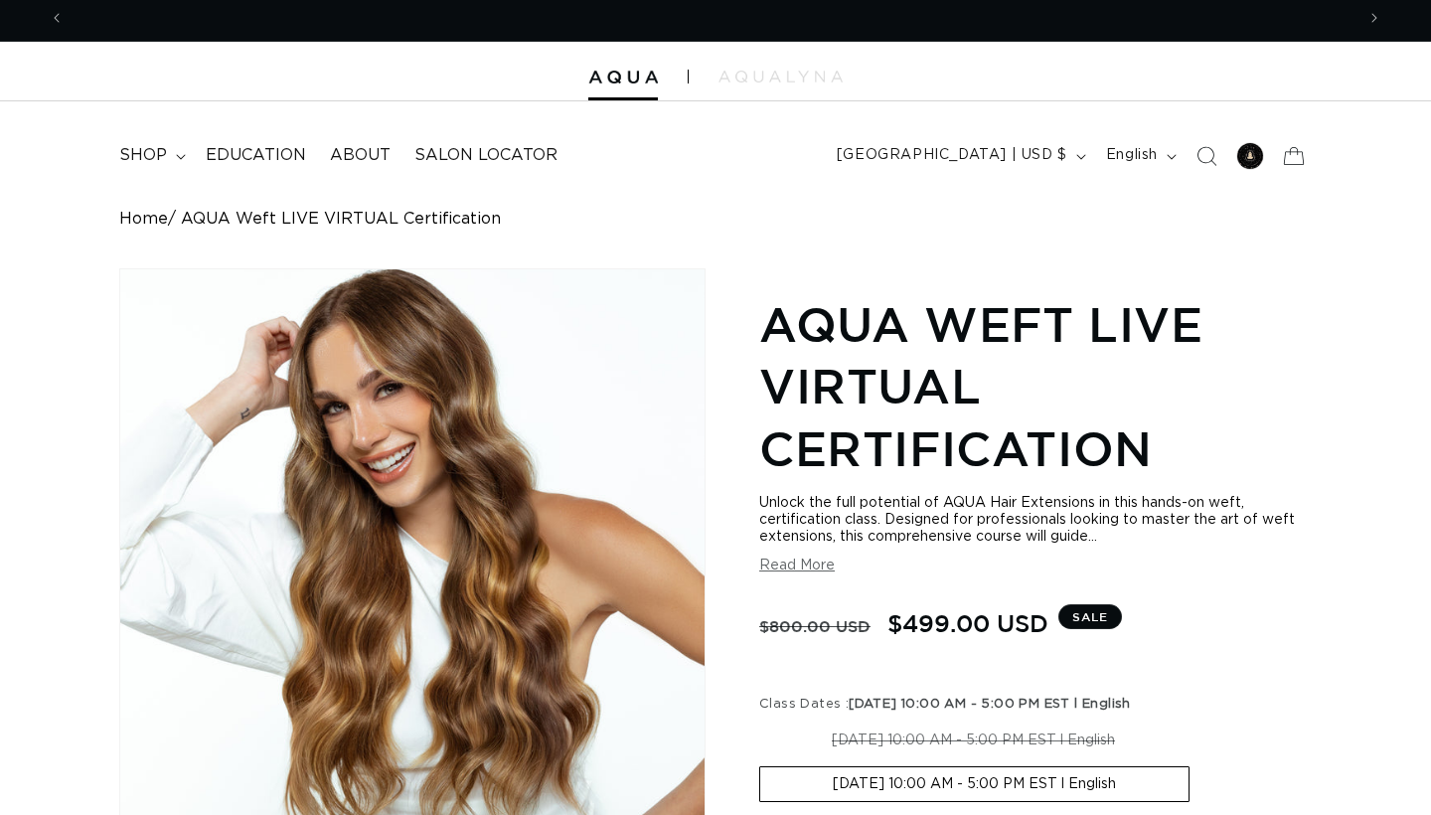
scroll to position [0, 1326]
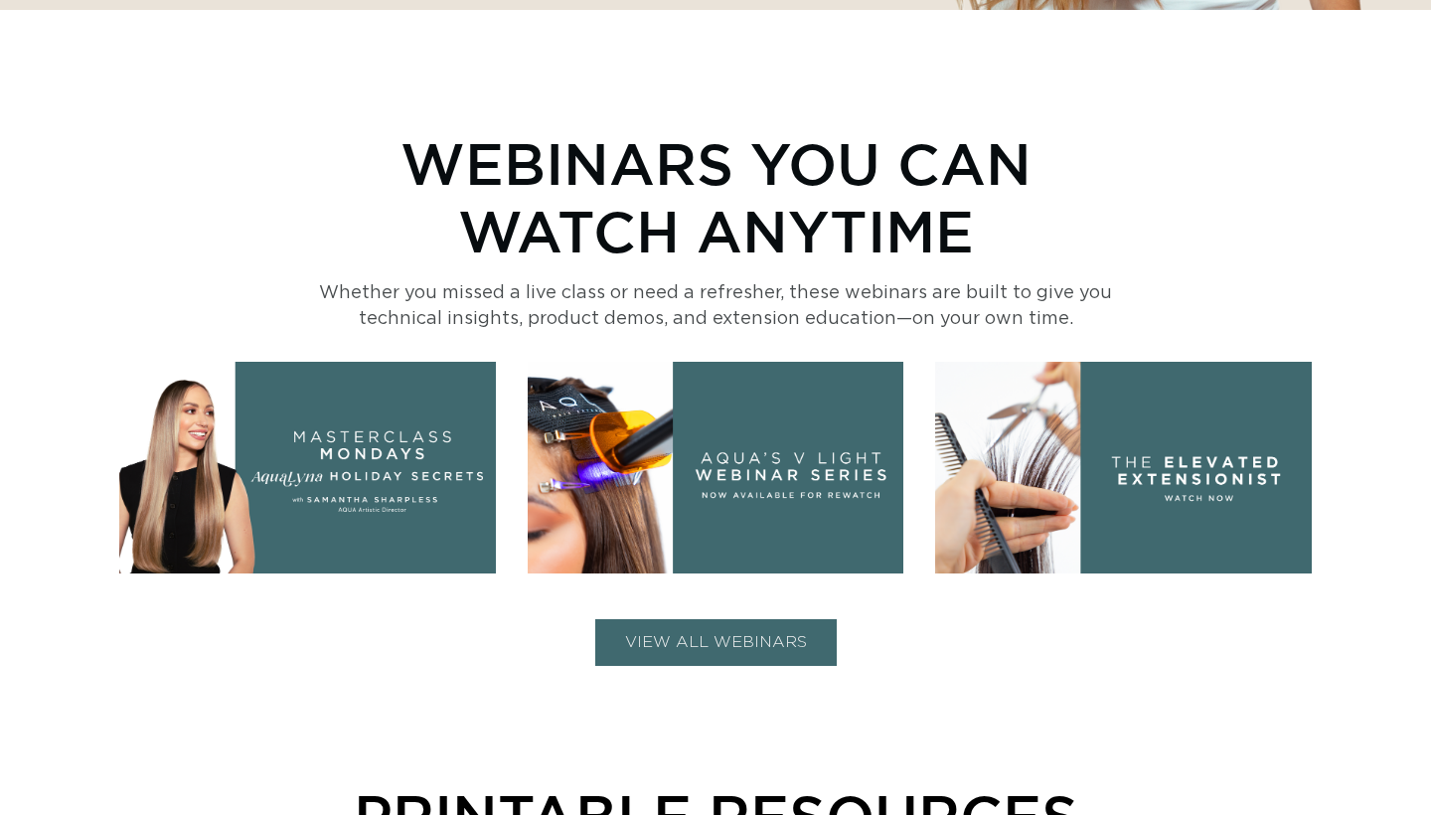
scroll to position [0, 1326]
click at [685, 633] on button "VIEW ALL WEBINARS" at bounding box center [715, 642] width 241 height 47
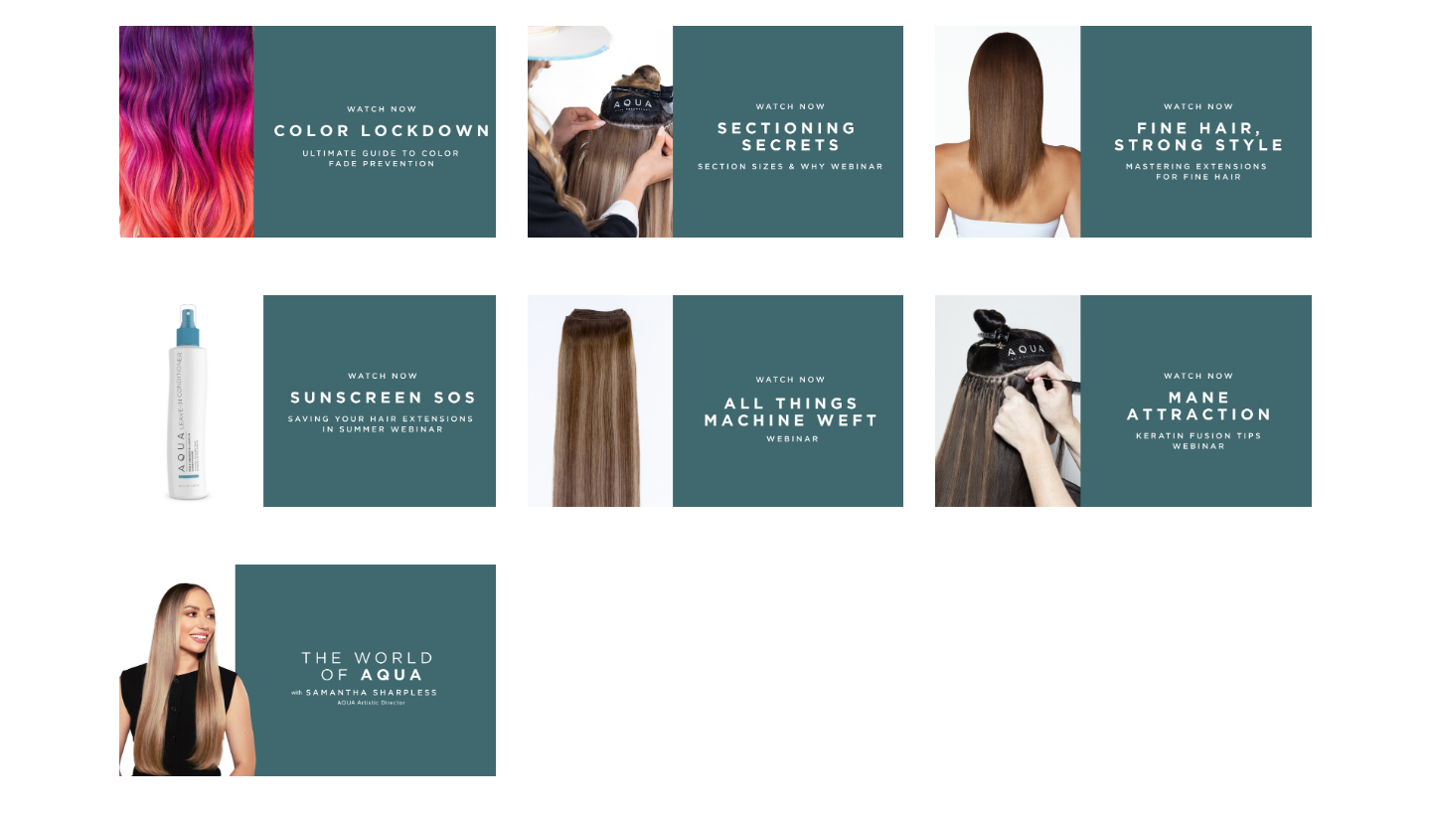
scroll to position [1292, 0]
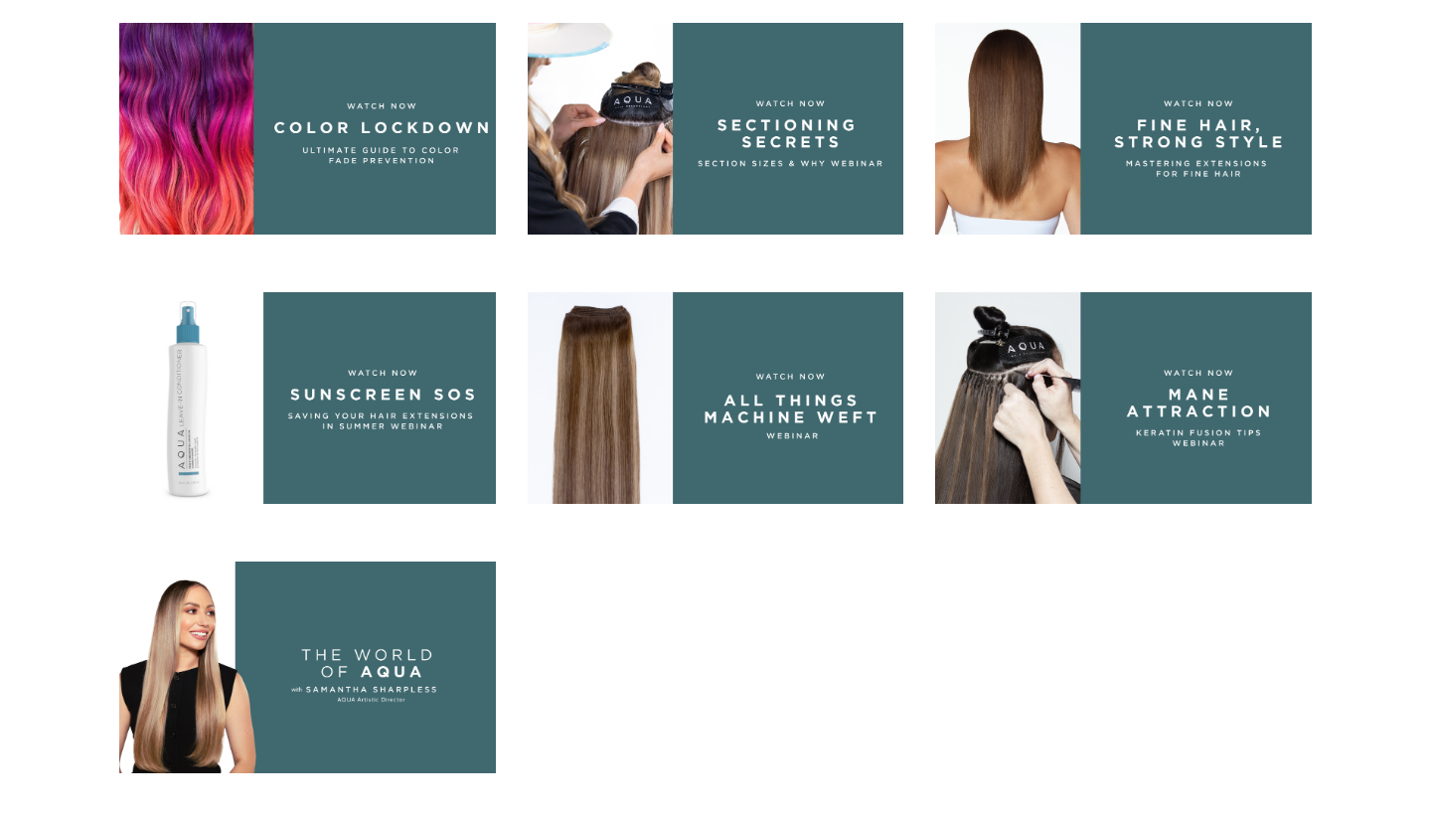
click at [789, 438] on img at bounding box center [716, 398] width 377 height 212
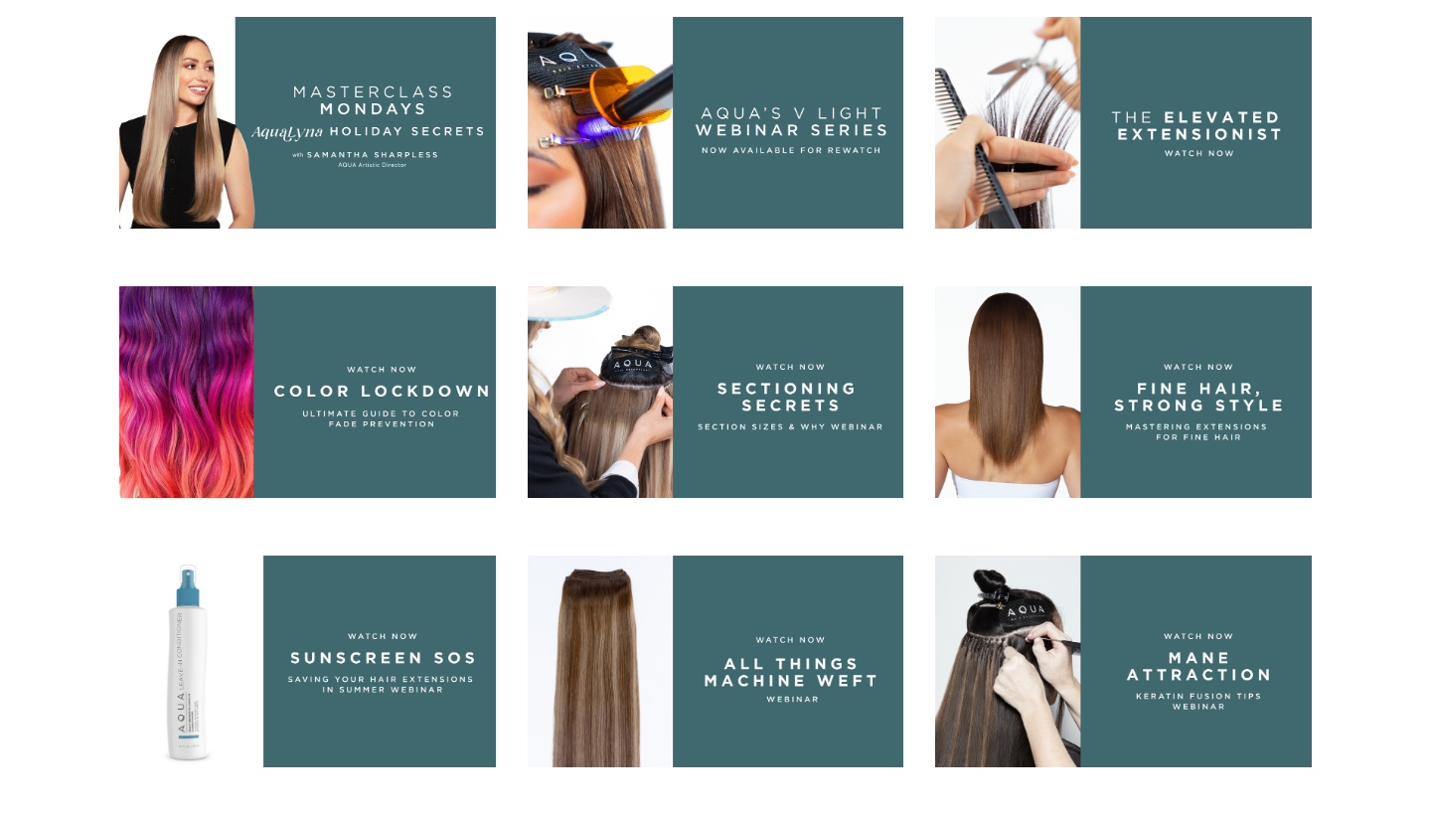
scroll to position [0, 1326]
click at [748, 417] on img at bounding box center [716, 392] width 377 height 212
